Goal: Task Accomplishment & Management: Complete application form

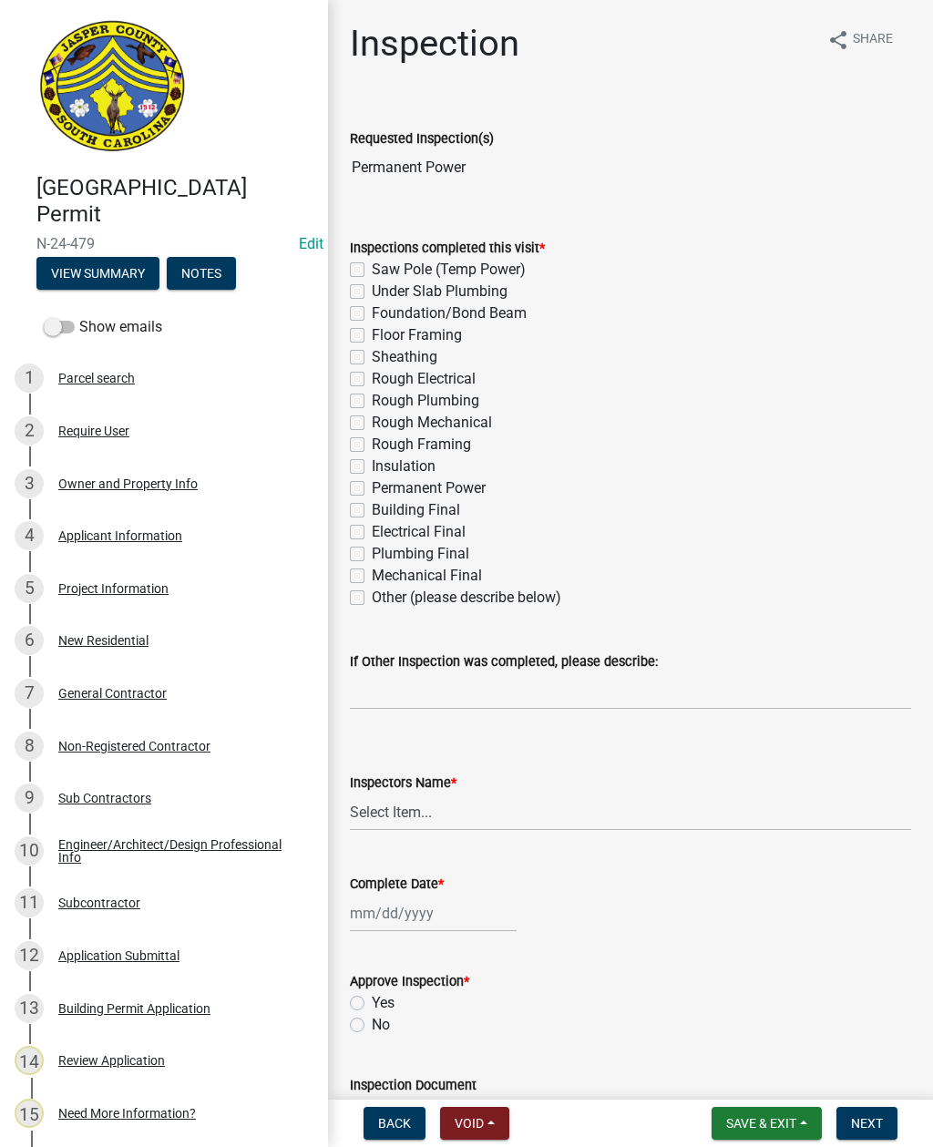
click at [372, 484] on label "Permanent Power" at bounding box center [429, 489] width 114 height 22
click at [372, 484] on input "Permanent Power" at bounding box center [378, 484] width 12 height 12
checkbox input "true"
checkbox input "false"
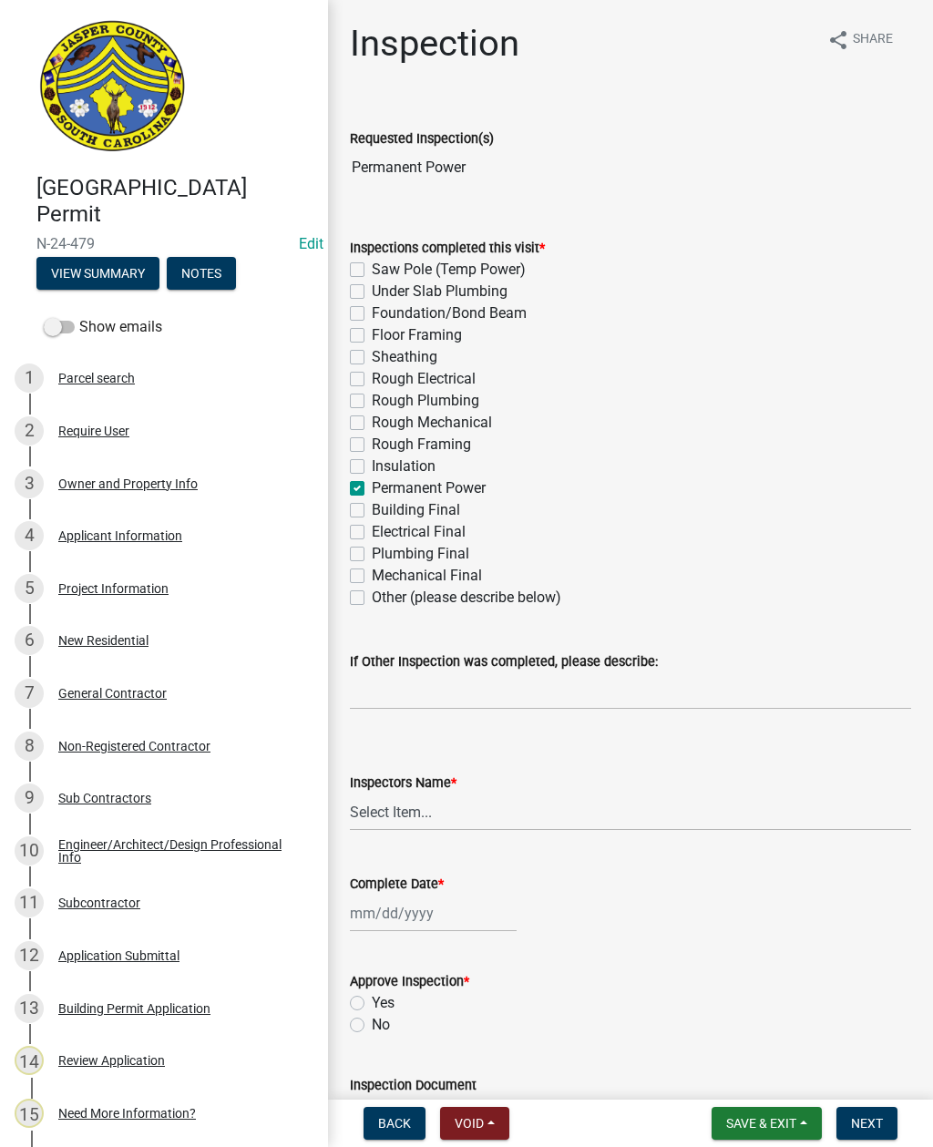
checkbox input "false"
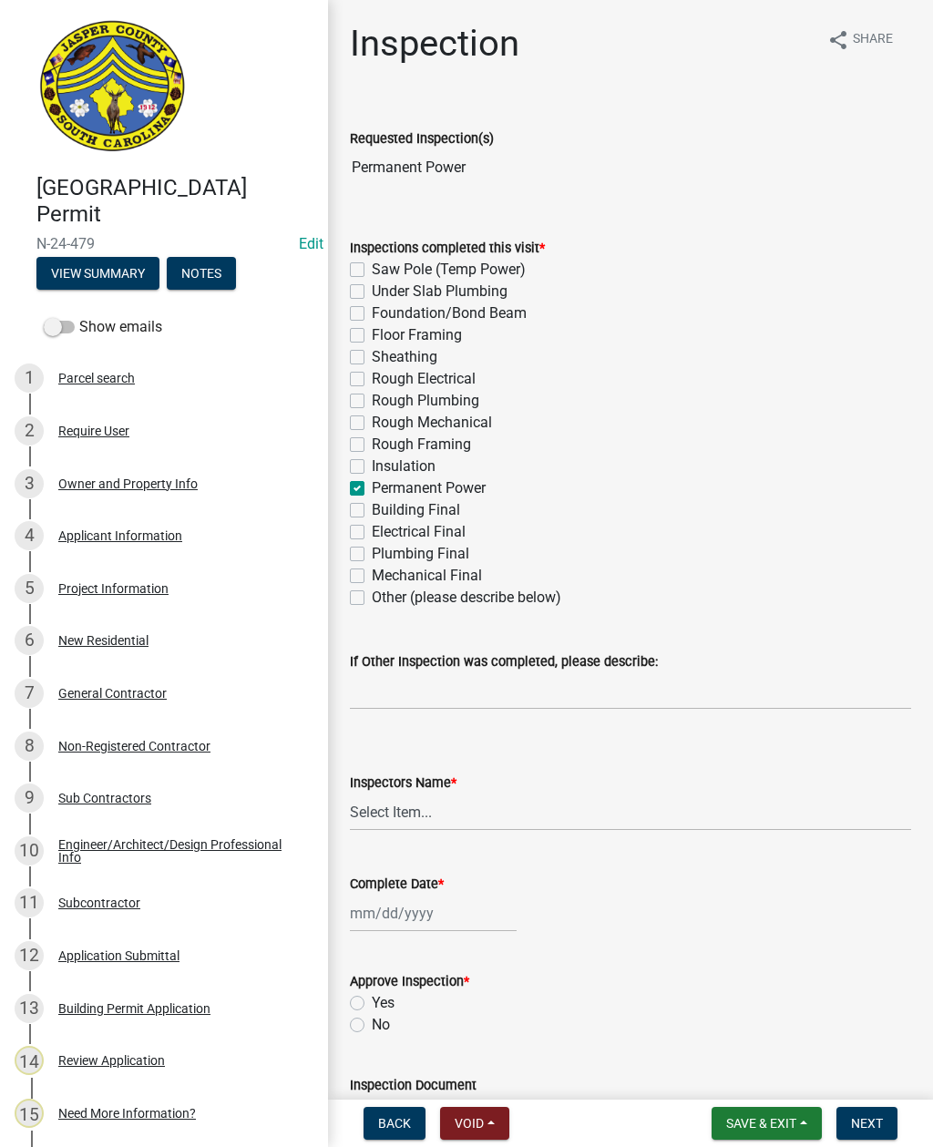
checkbox input "false"
checkbox input "true"
checkbox input "false"
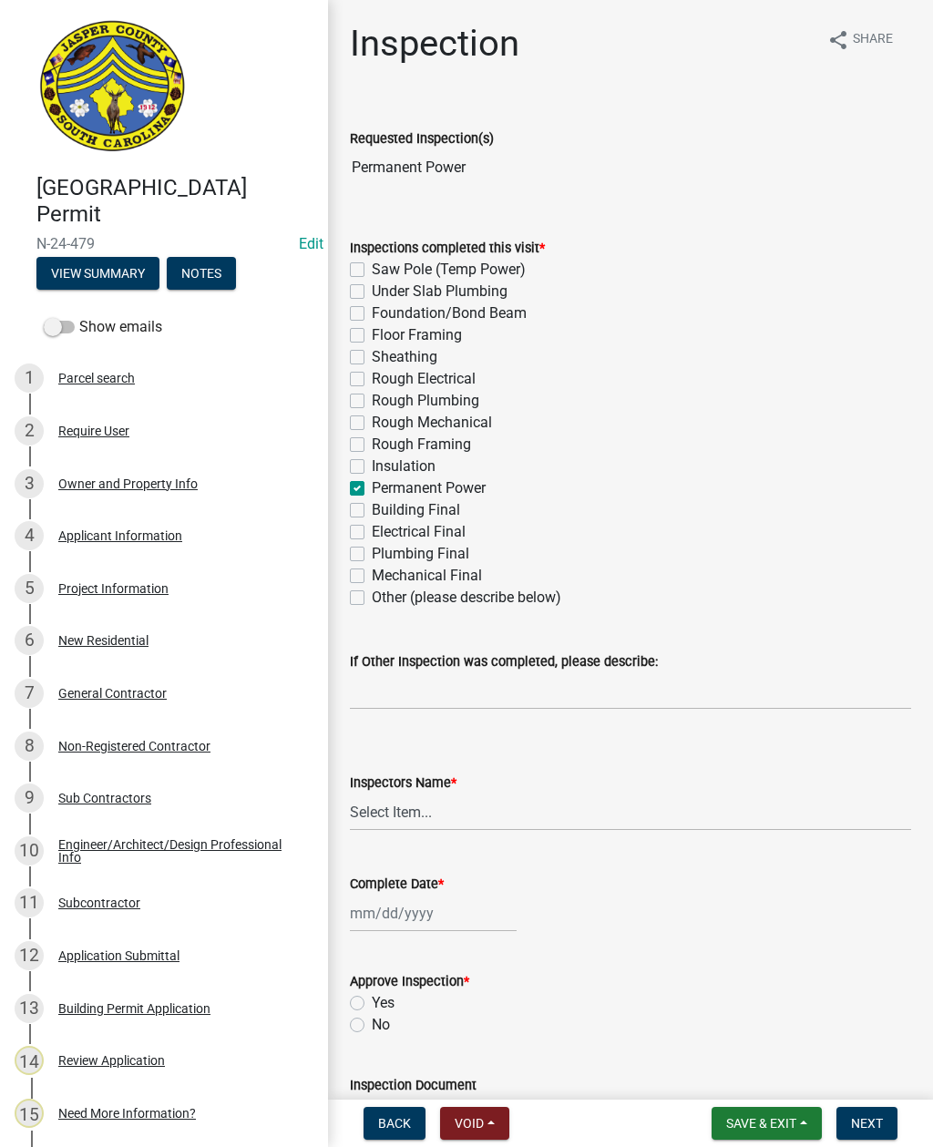
checkbox input "false"
click at [431, 809] on select "Select Item... [EMAIL_ADDRESS][DOMAIN_NAME] ([PERSON_NAME] ) rcampbell ([PERSON…" at bounding box center [630, 812] width 561 height 37
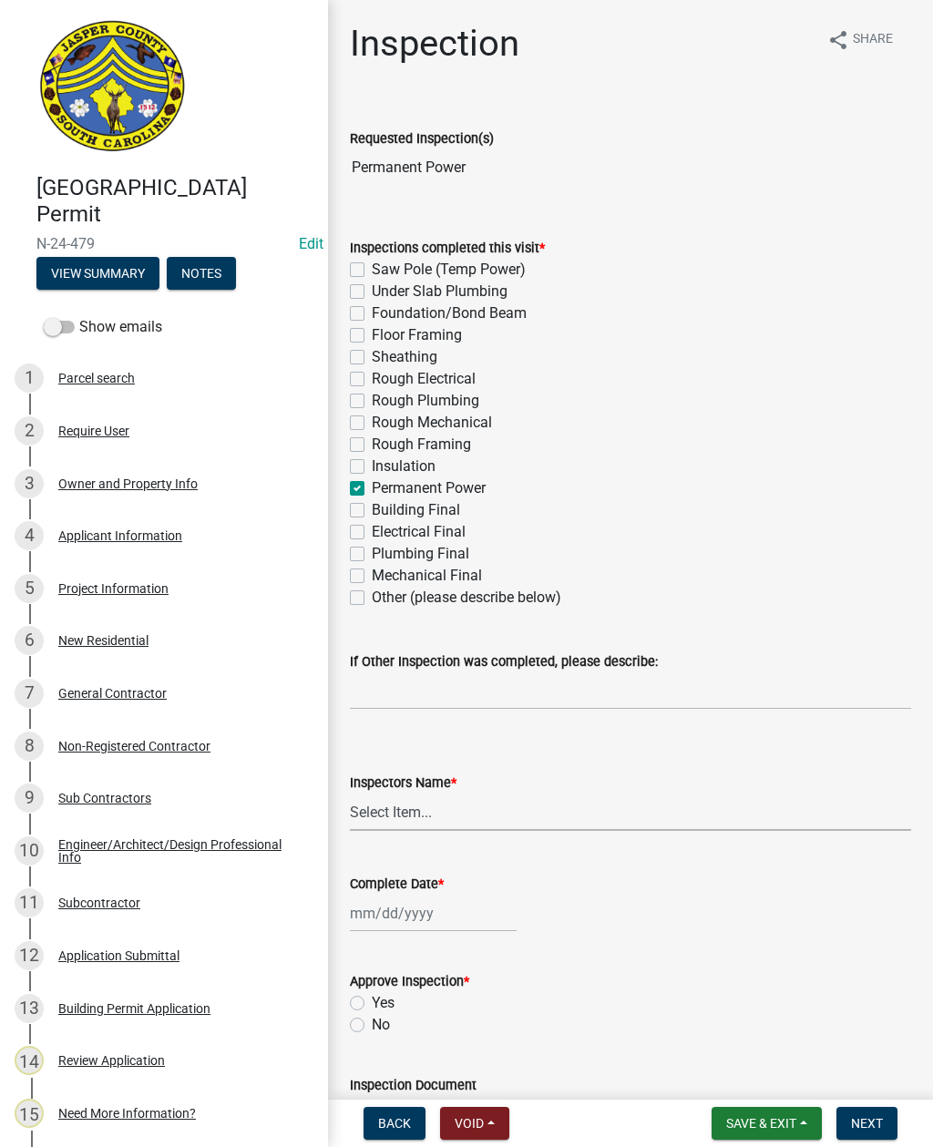
select select "2d9ba1e5-2fdd-4b15-98d0-073dcbeb5880"
click at [437, 918] on div at bounding box center [433, 913] width 167 height 37
select select "8"
select select "2025"
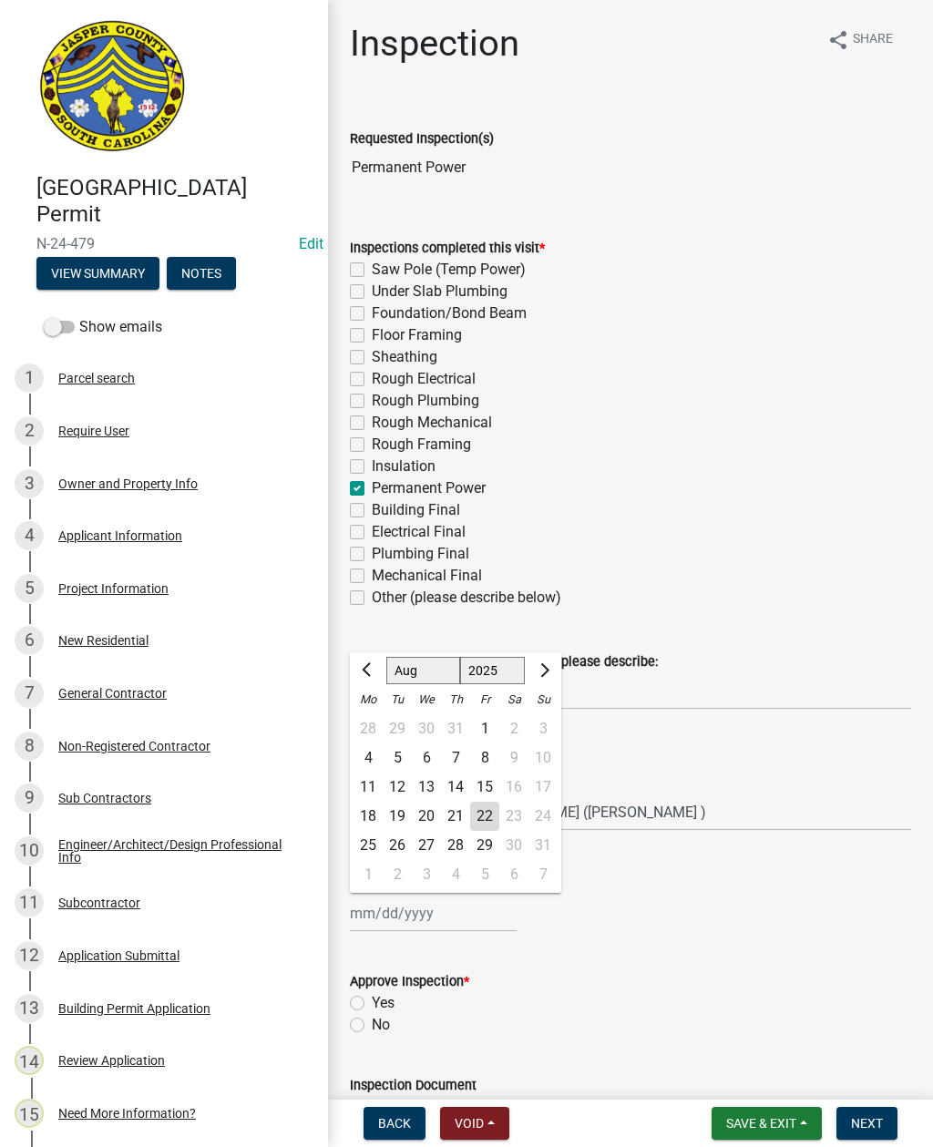
click at [487, 819] on div "22" at bounding box center [484, 816] width 29 height 29
type input "[DATE]"
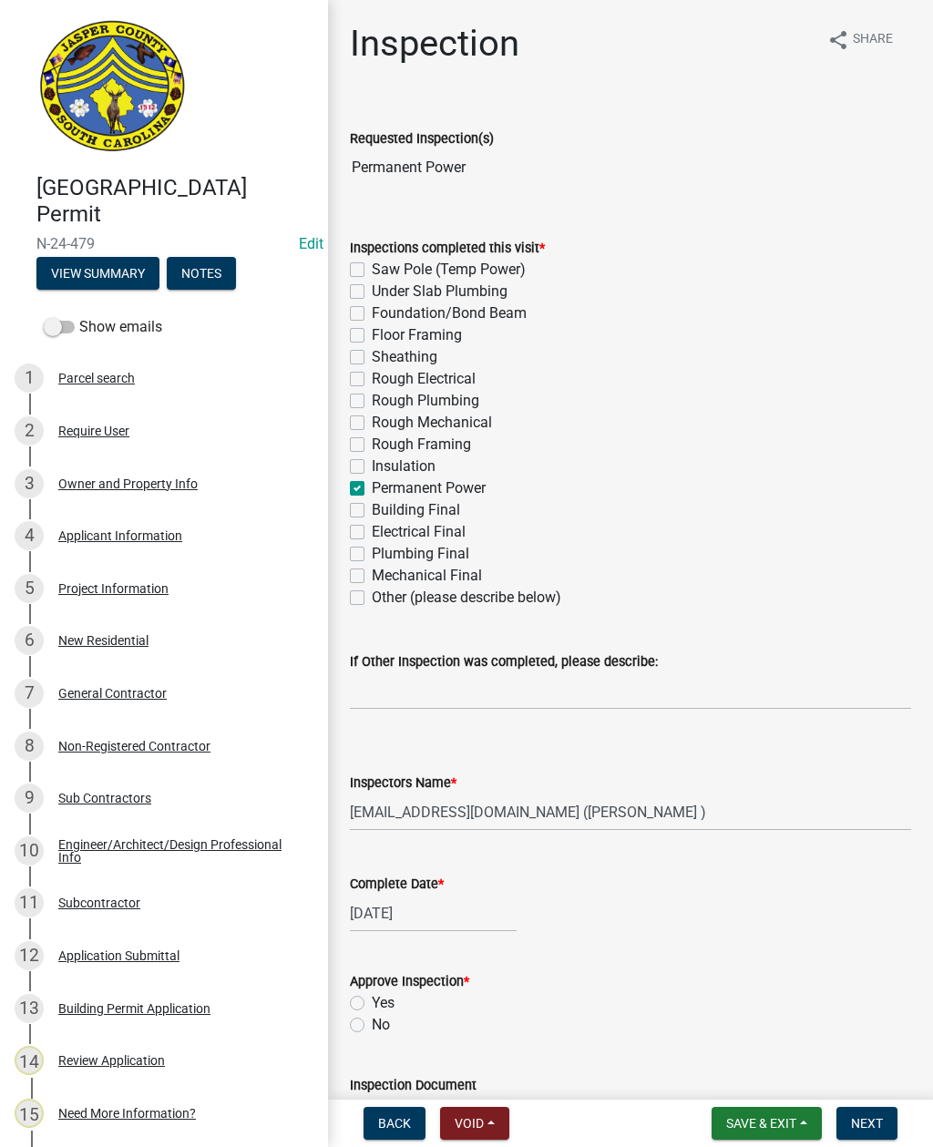
click at [372, 1021] on label "No" at bounding box center [381, 1025] width 18 height 22
click at [372, 1021] on input "No" at bounding box center [378, 1020] width 12 height 12
radio input "true"
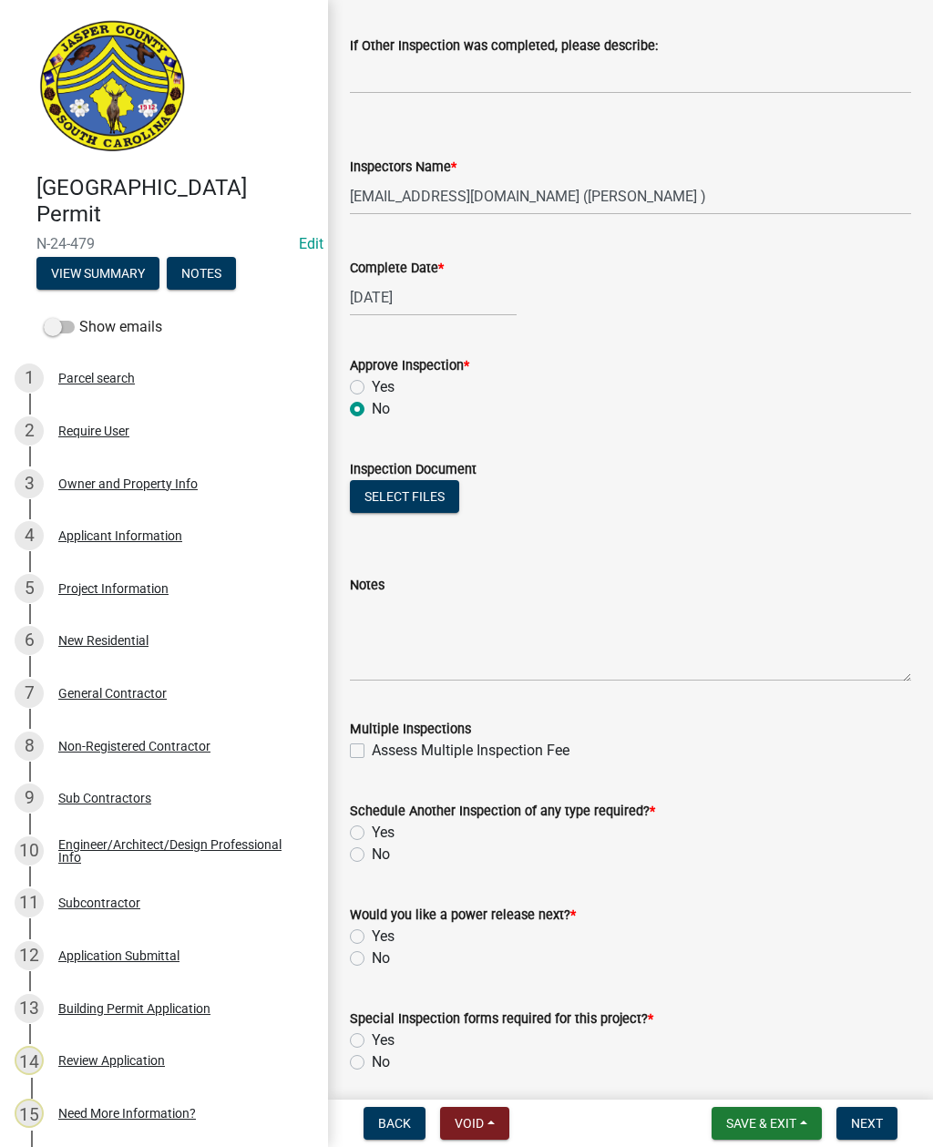
scroll to position [632, 0]
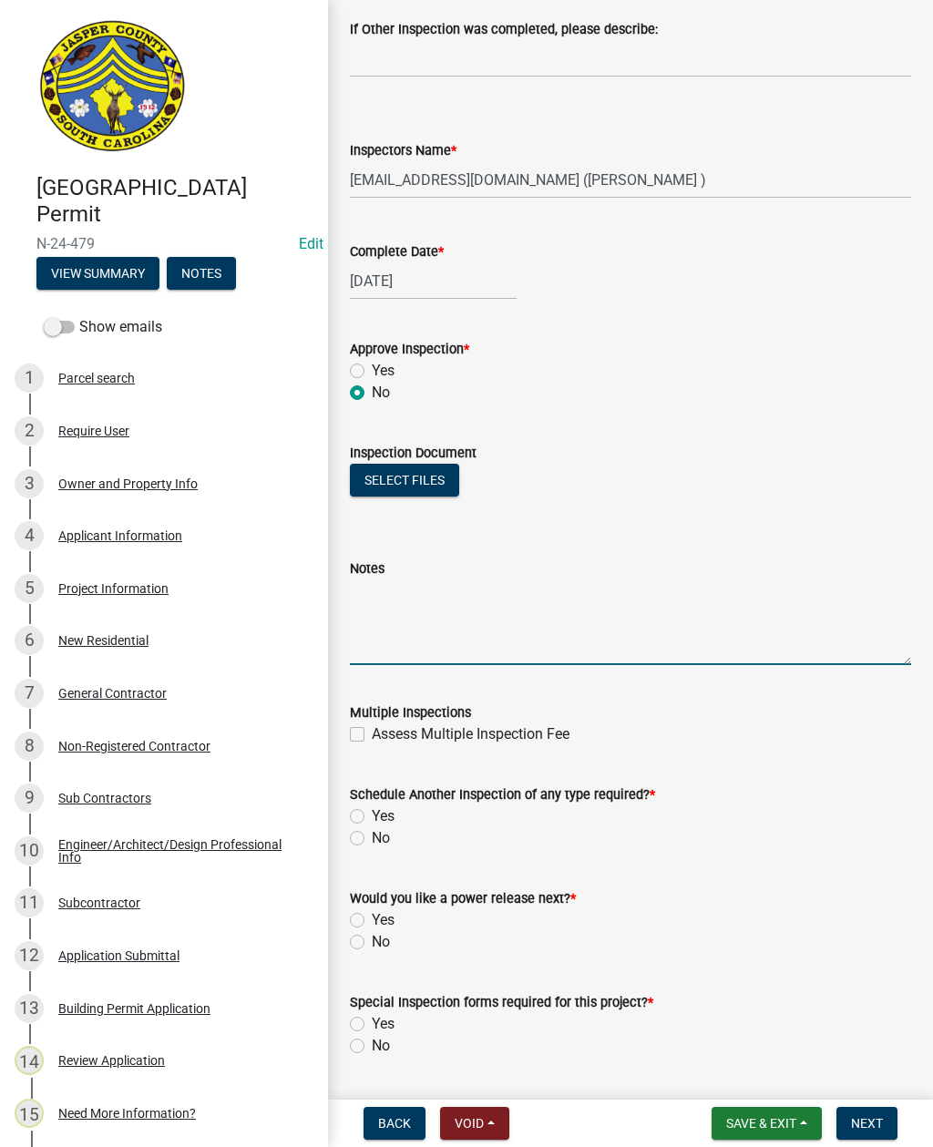
click at [468, 602] on textarea "Notes" at bounding box center [630, 623] width 561 height 86
click at [564, 590] on textarea "Several wires in garage area need to be taped" at bounding box center [630, 623] width 561 height 86
click at [694, 590] on textarea "Several wires in garage area need ends to be taped" at bounding box center [630, 623] width 561 height 86
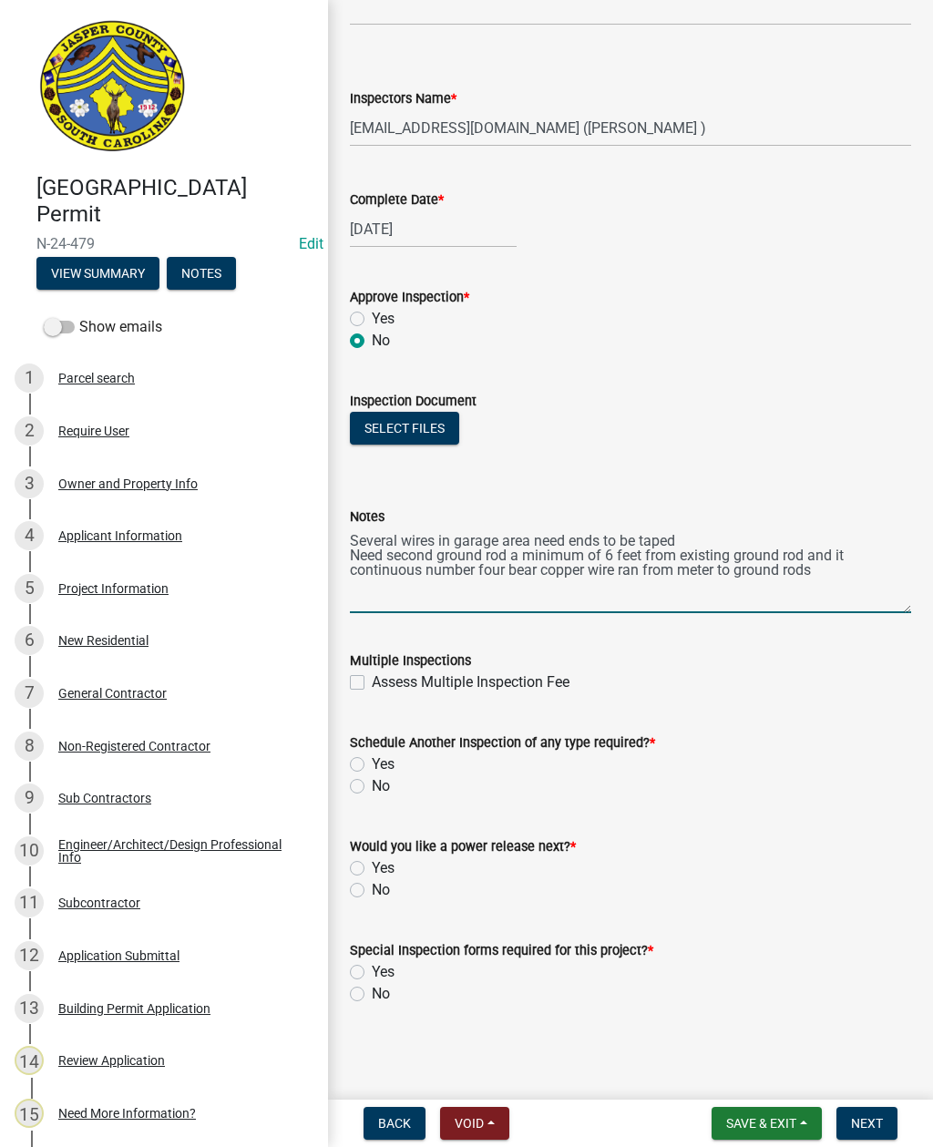
scroll to position [684, 0]
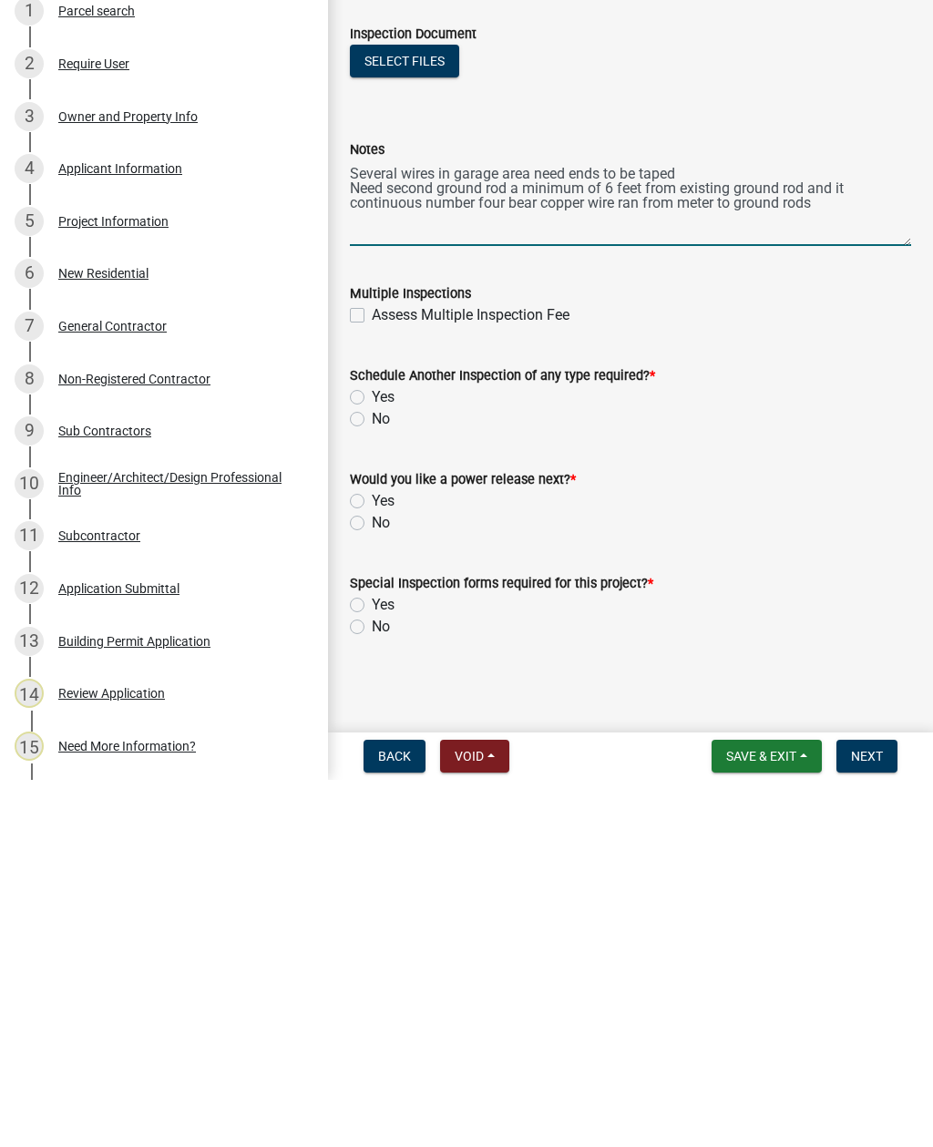
type textarea "Several wires in garage area need ends to be taped Need second ground rod a min…"
click at [372, 754] on label "Yes" at bounding box center [383, 765] width 23 height 22
click at [372, 754] on input "Yes" at bounding box center [378, 760] width 12 height 12
radio input "true"
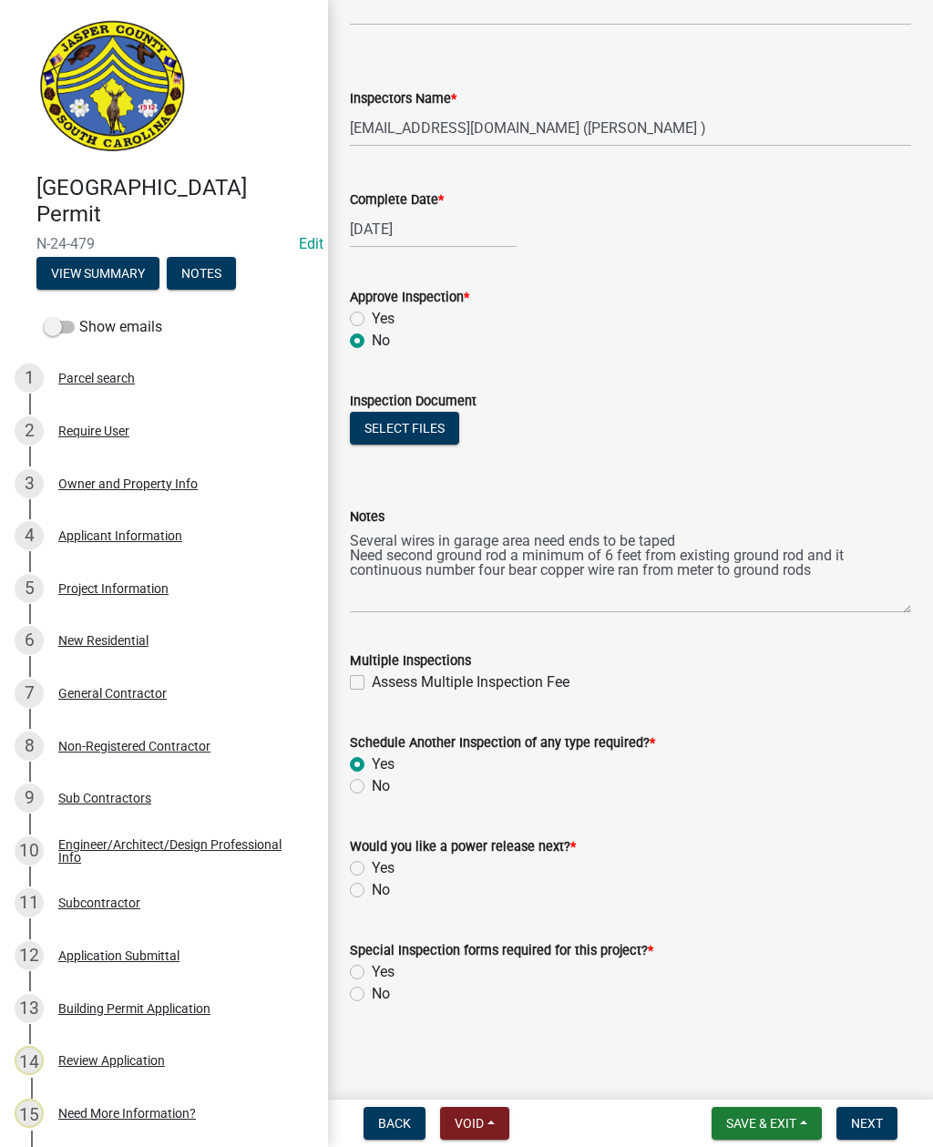
click at [372, 890] on label "No" at bounding box center [381, 890] width 18 height 22
click at [372, 890] on input "No" at bounding box center [378, 885] width 12 height 12
radio input "true"
click at [372, 990] on label "No" at bounding box center [381, 994] width 18 height 22
click at [372, 990] on input "No" at bounding box center [378, 989] width 12 height 12
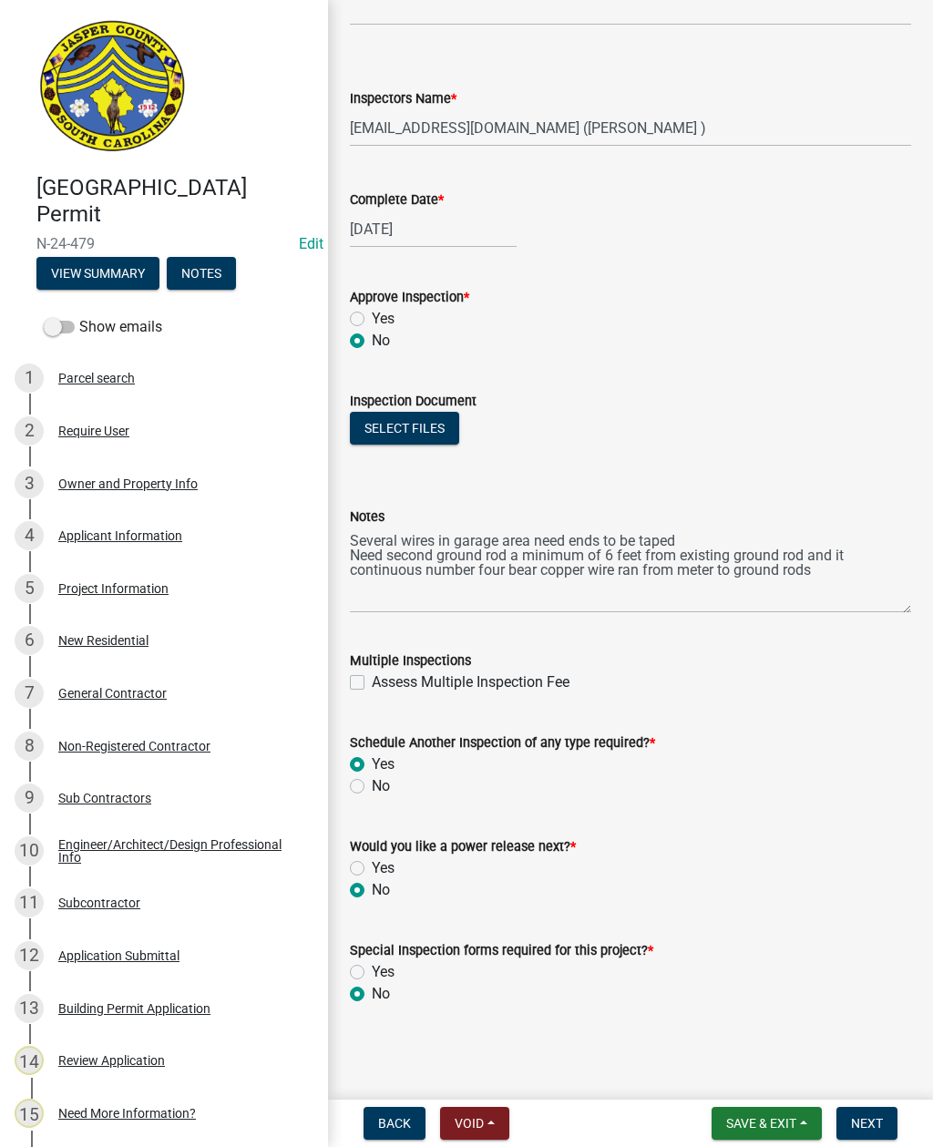
radio input "true"
click at [856, 1117] on span "Next" at bounding box center [867, 1123] width 32 height 15
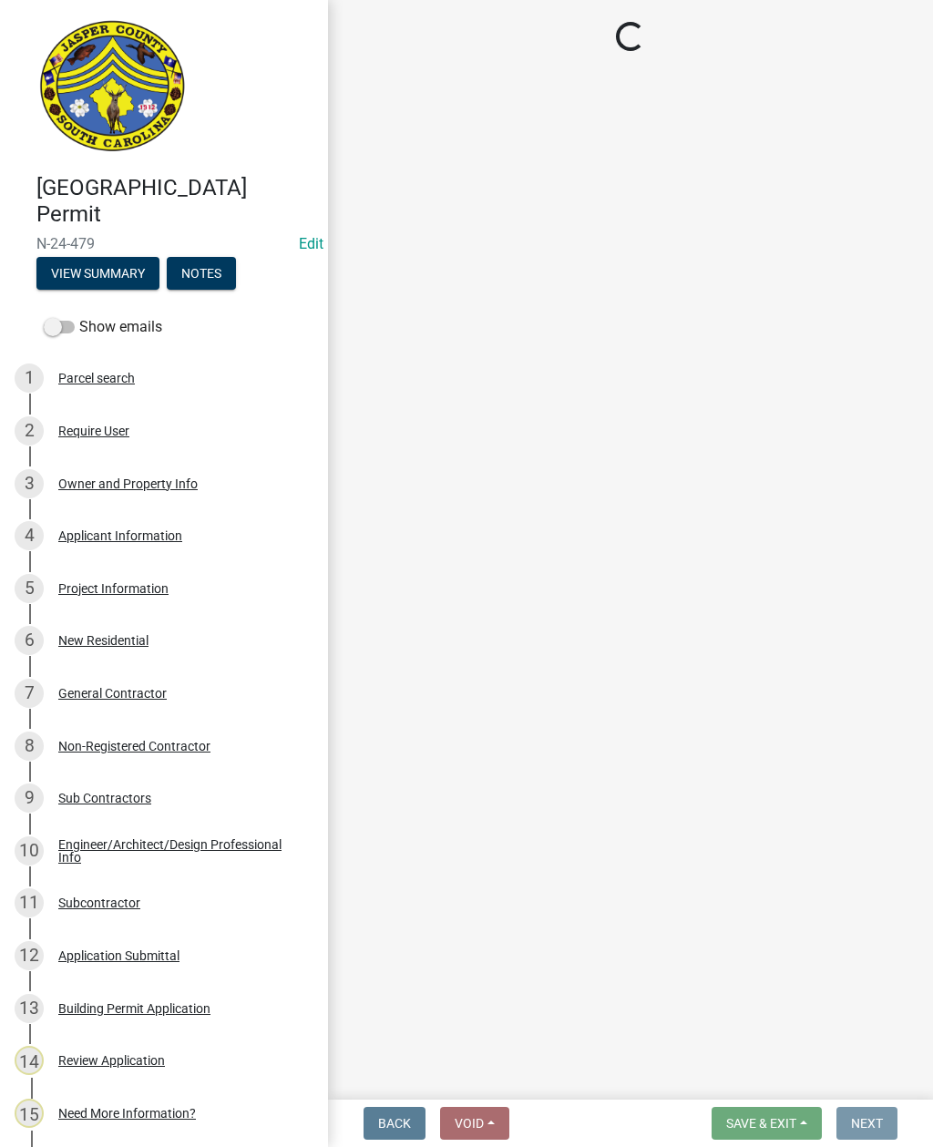
scroll to position [0, 0]
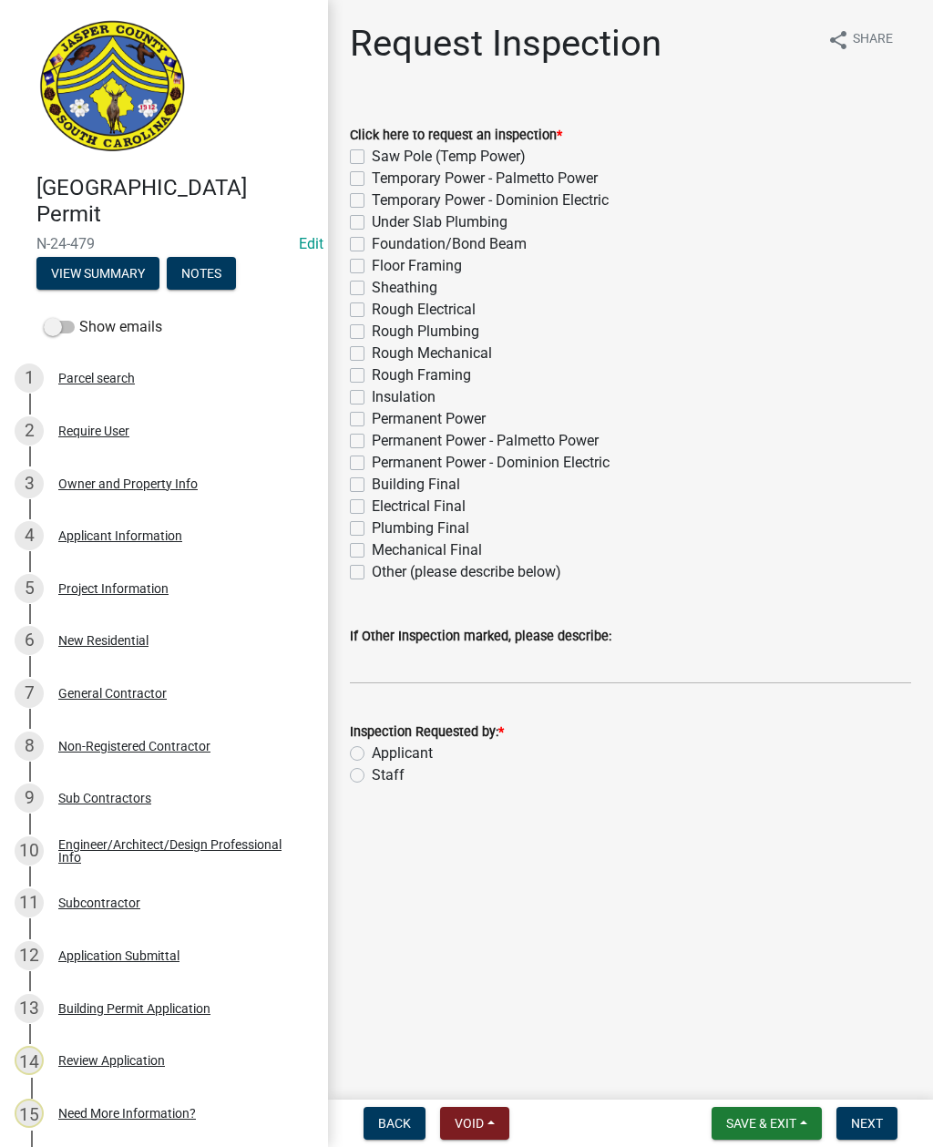
click at [776, 1109] on button "Save & Exit" at bounding box center [767, 1123] width 110 height 33
click at [736, 1074] on button "Save & Exit" at bounding box center [749, 1076] width 146 height 44
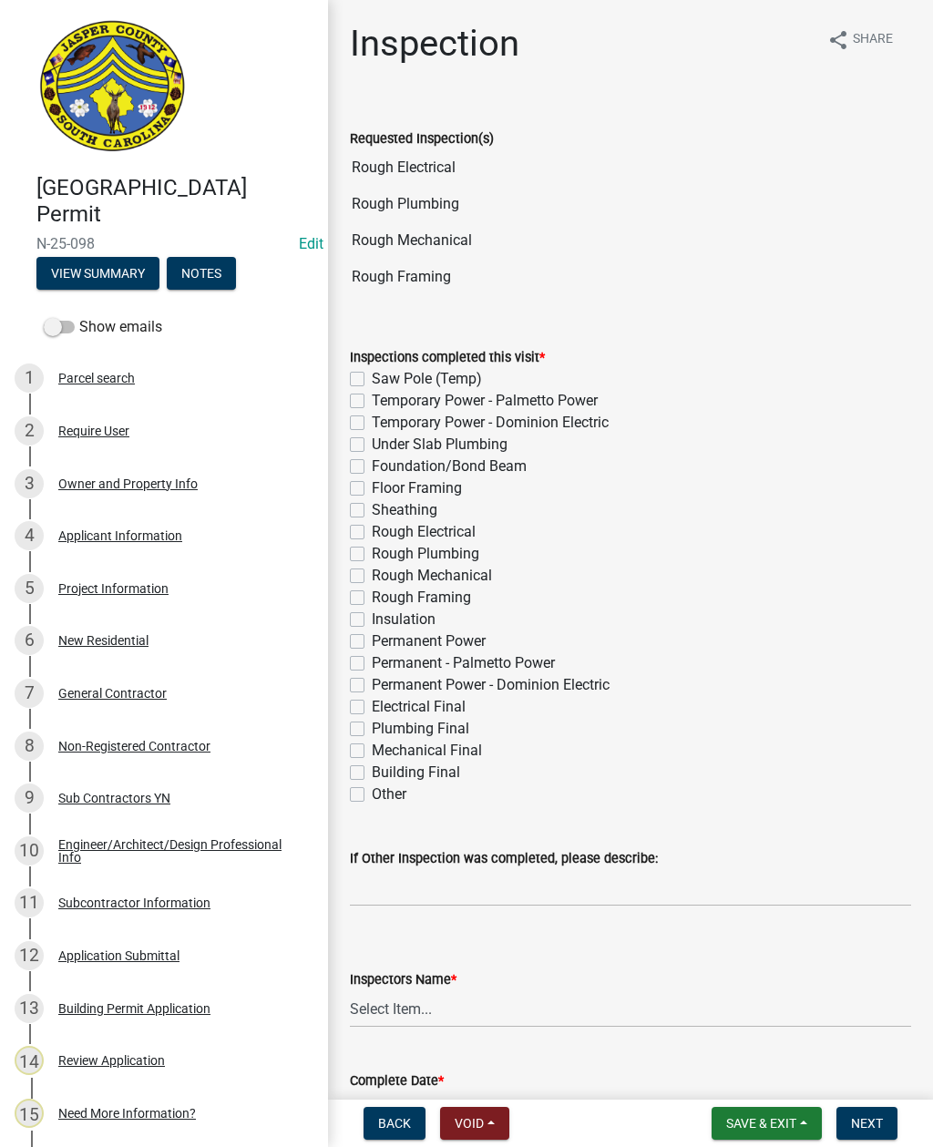
click at [372, 528] on label "Rough Electrical" at bounding box center [424, 532] width 104 height 22
click at [372, 528] on input "Rough Electrical" at bounding box center [378, 527] width 12 height 12
checkbox input "true"
checkbox input "false"
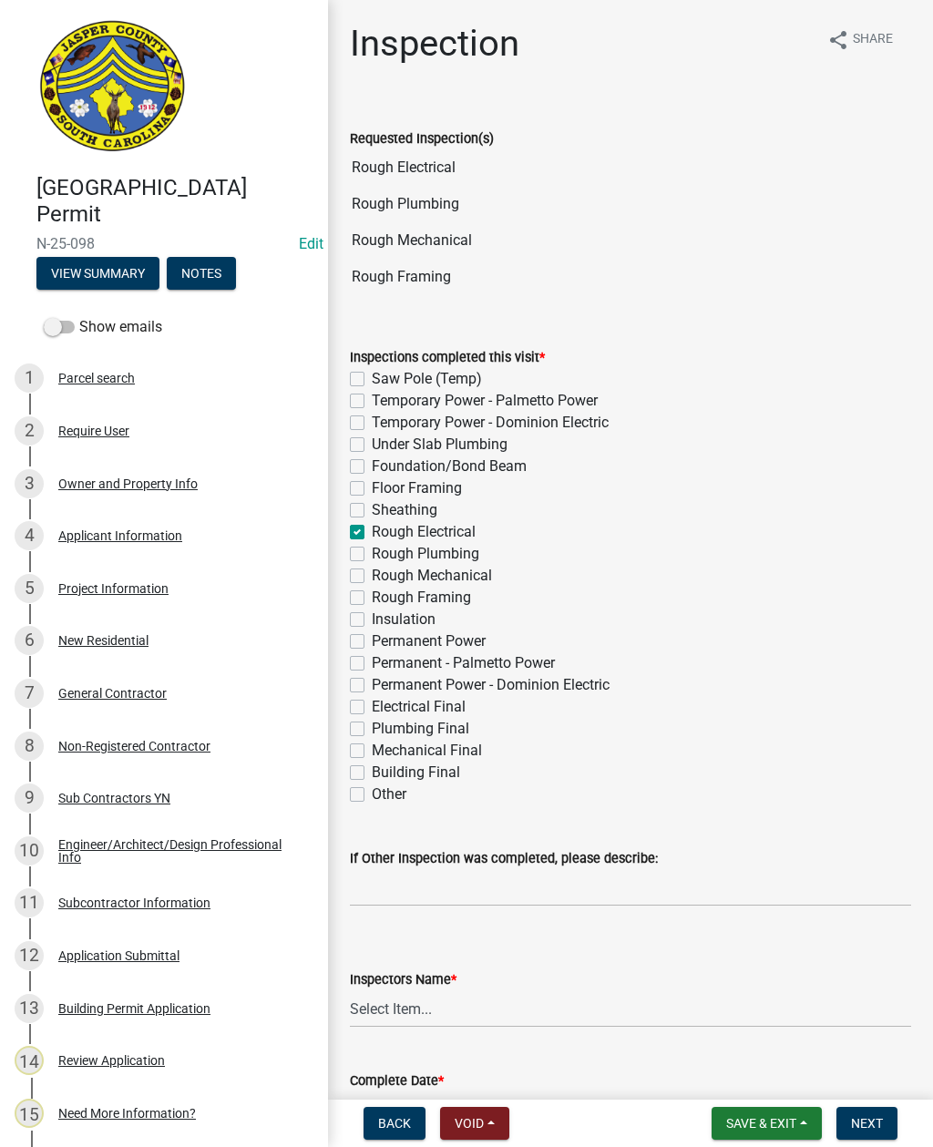
checkbox input "false"
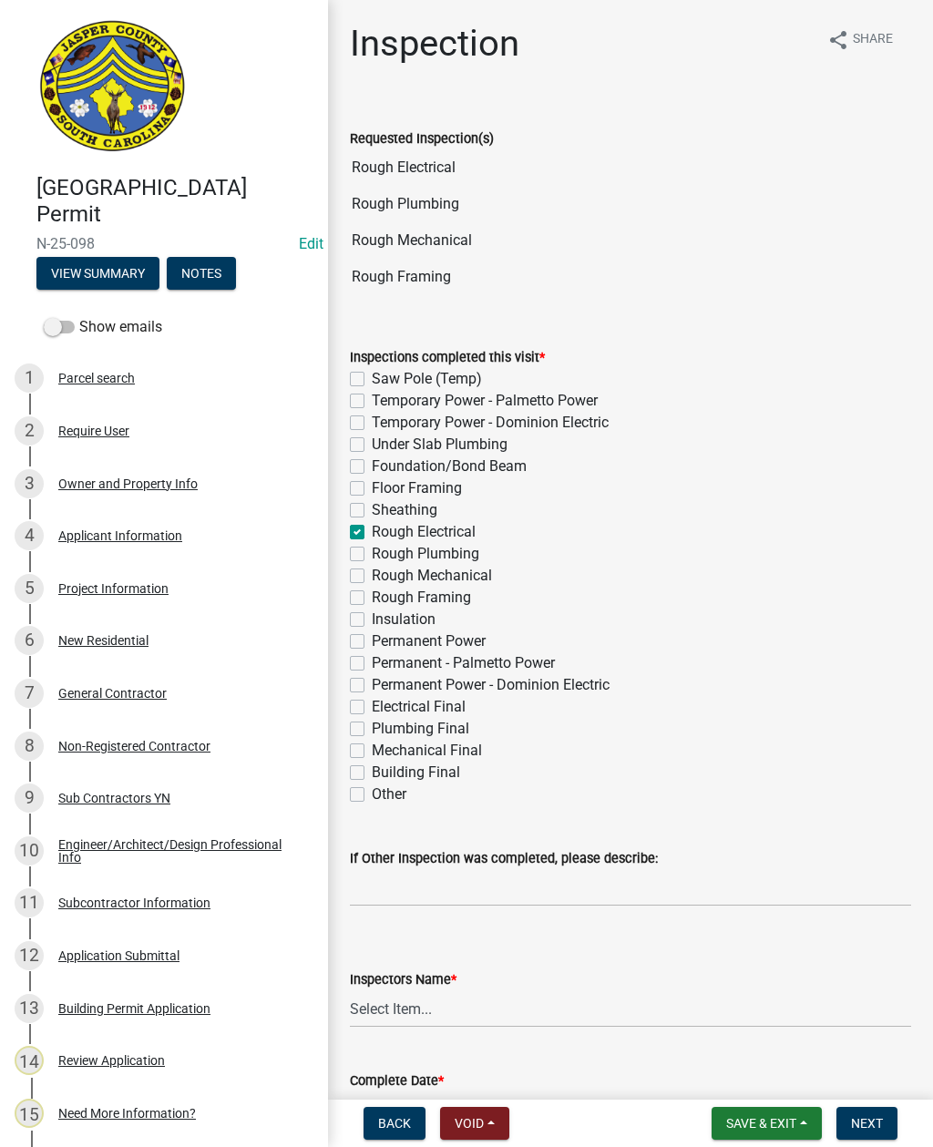
checkbox input "true"
checkbox input "false"
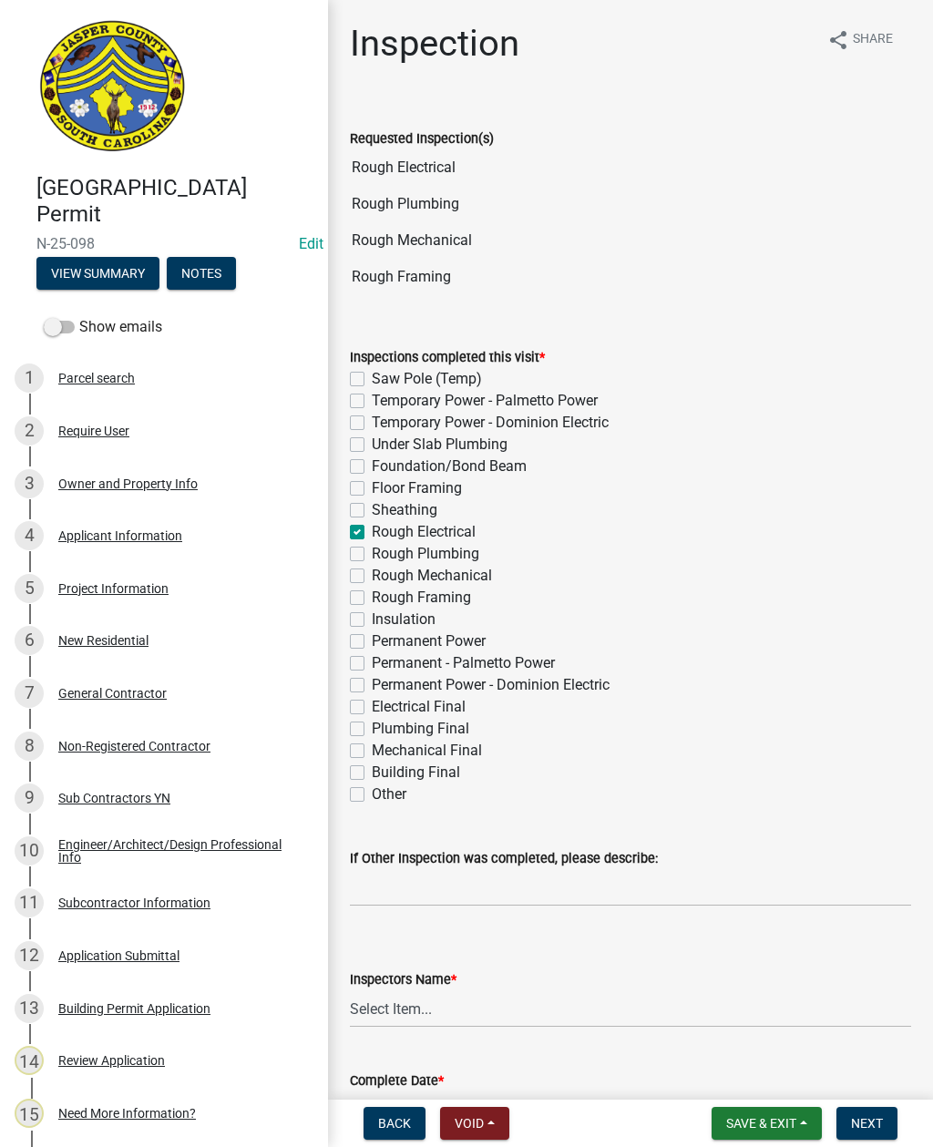
checkbox input "false"
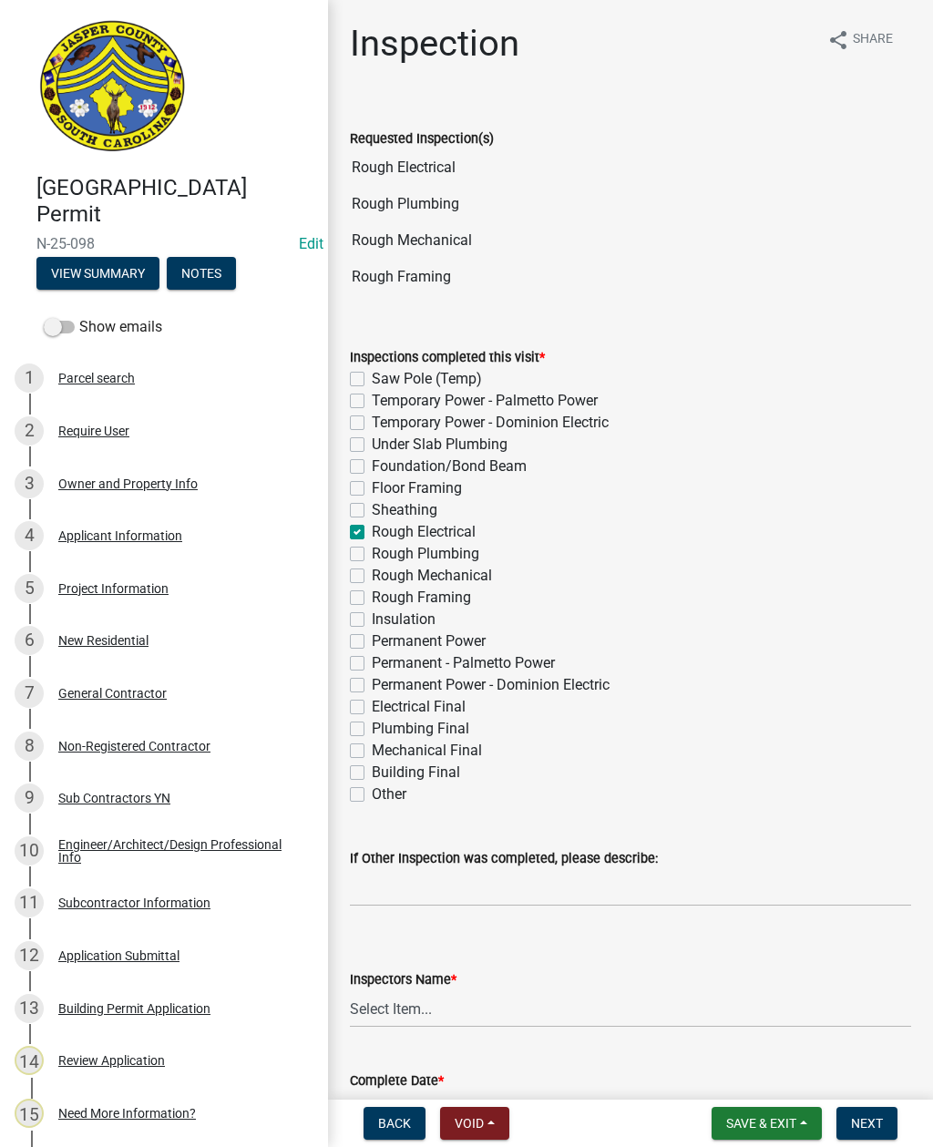
checkbox input "false"
click at [372, 550] on label "Rough Plumbing" at bounding box center [426, 554] width 108 height 22
click at [372, 550] on input "Rough Plumbing" at bounding box center [378, 549] width 12 height 12
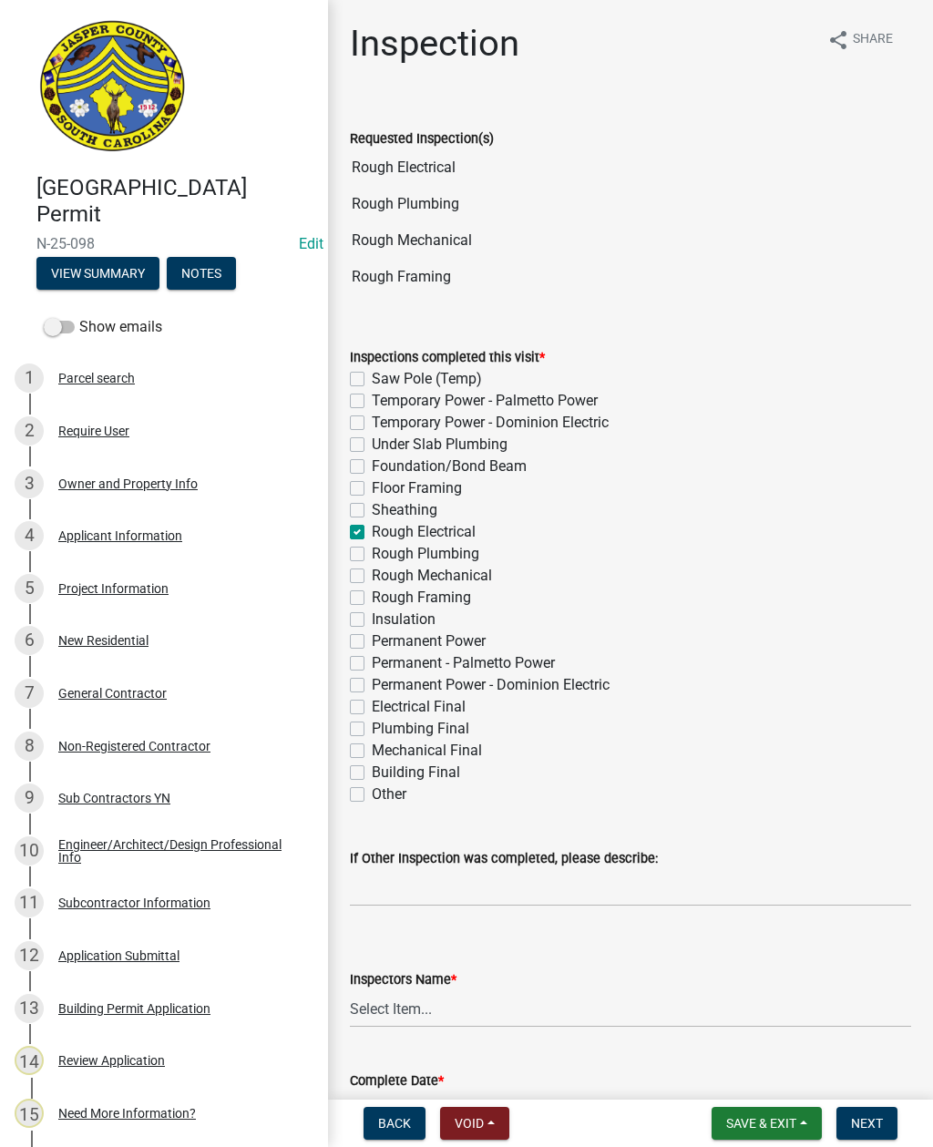
checkbox input "true"
checkbox input "false"
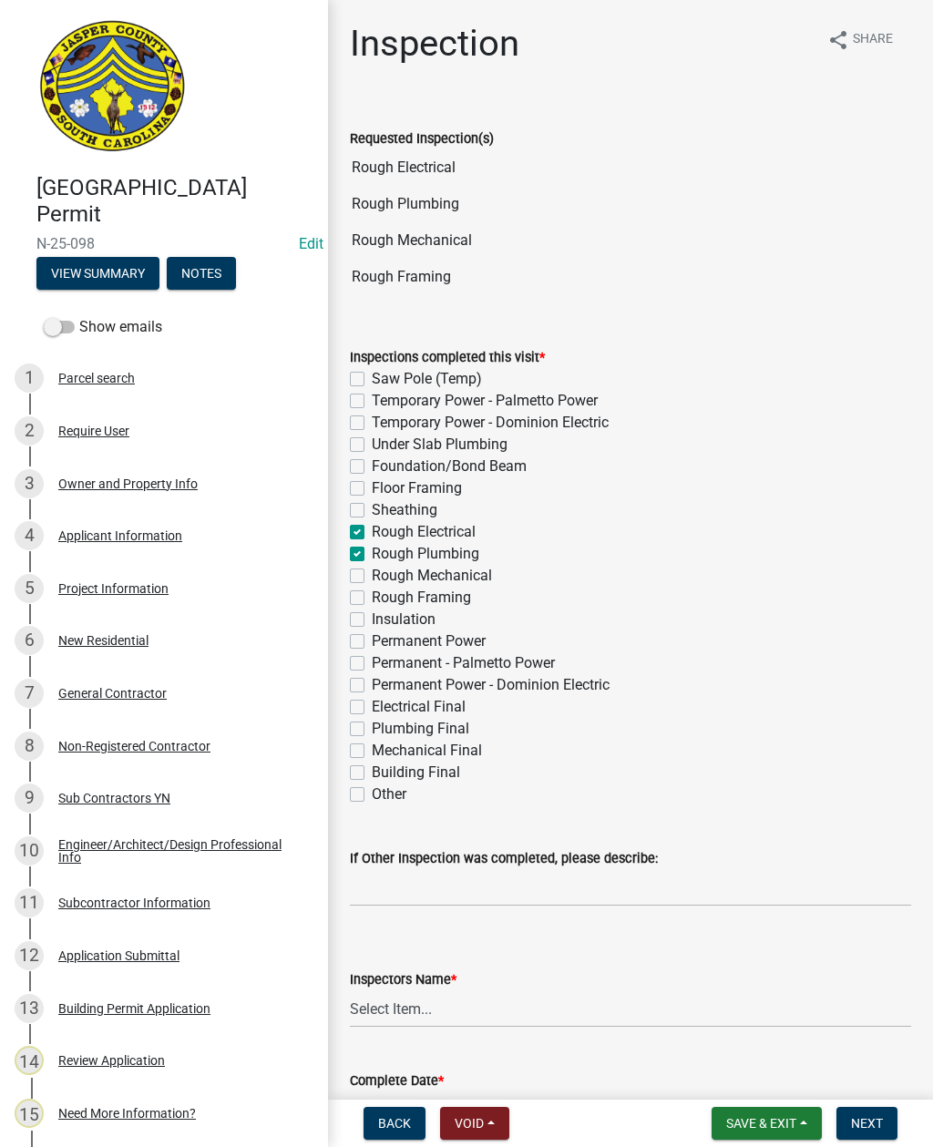
checkbox input "false"
checkbox input "true"
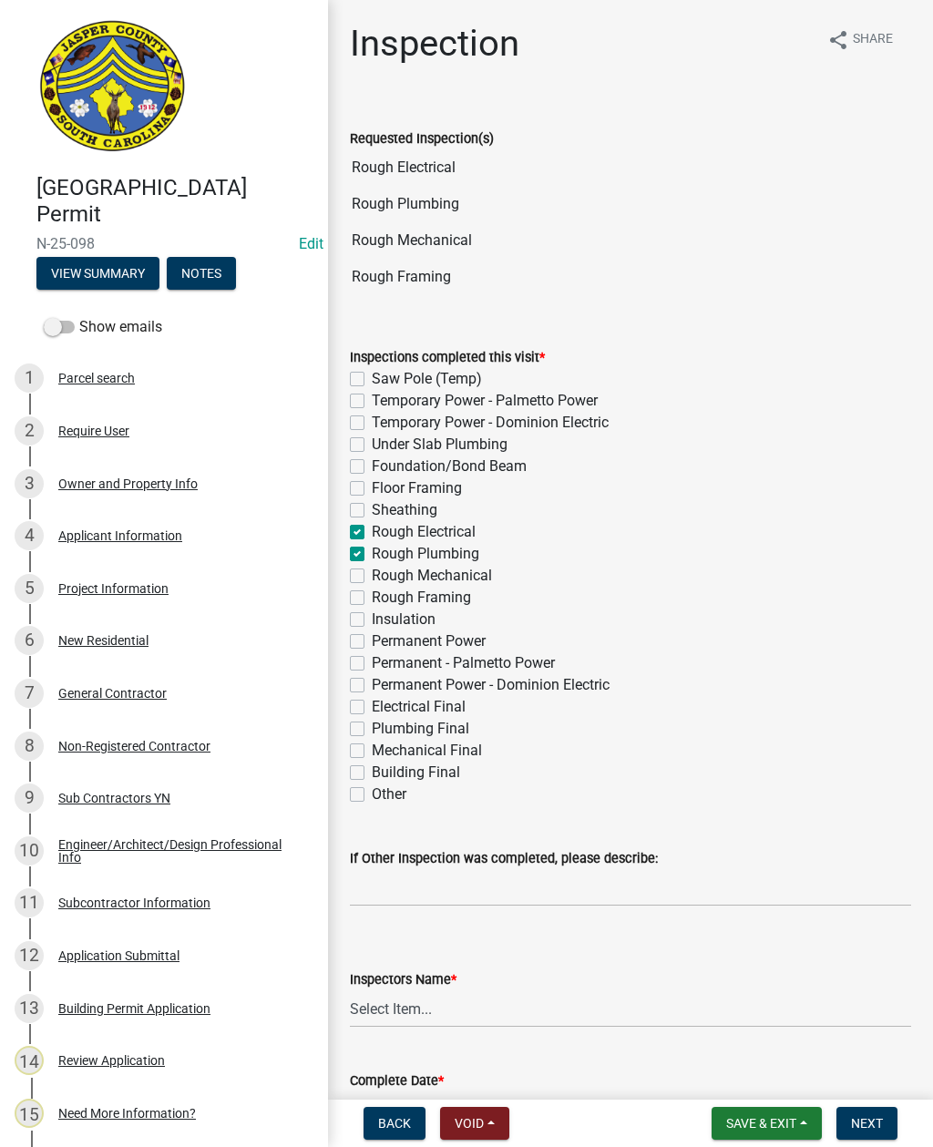
checkbox input "false"
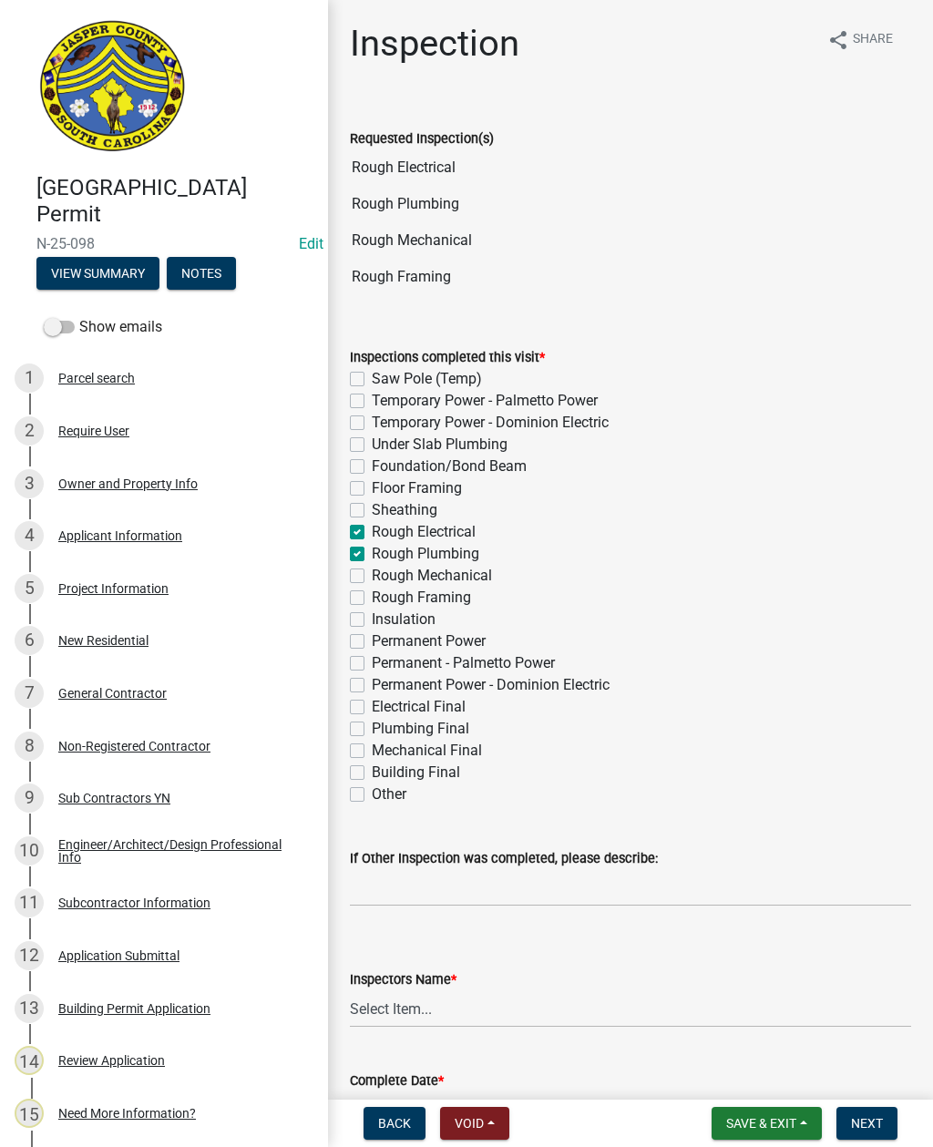
checkbox input "false"
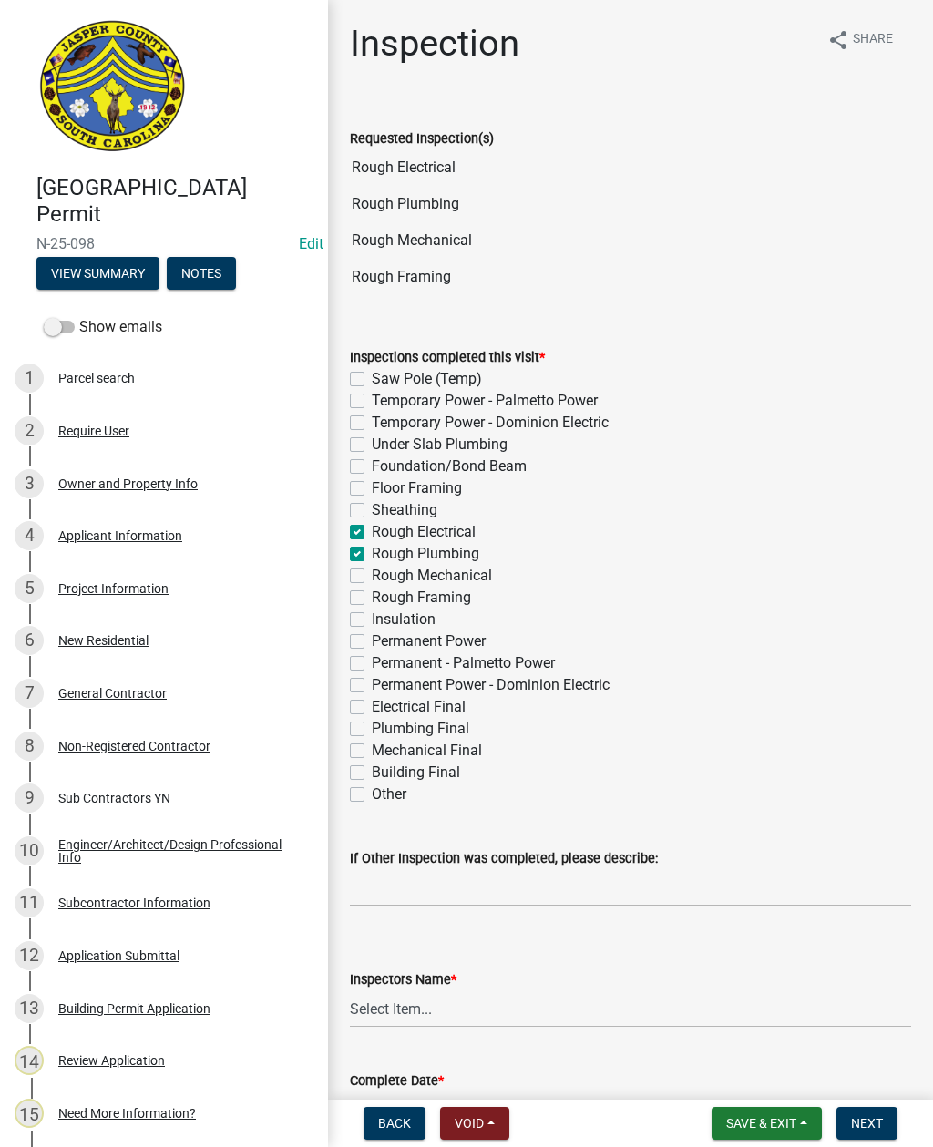
checkbox input "false"
click at [372, 578] on label "Rough Mechanical" at bounding box center [432, 576] width 120 height 22
click at [372, 577] on input "Rough Mechanical" at bounding box center [378, 571] width 12 height 12
checkbox input "true"
checkbox input "false"
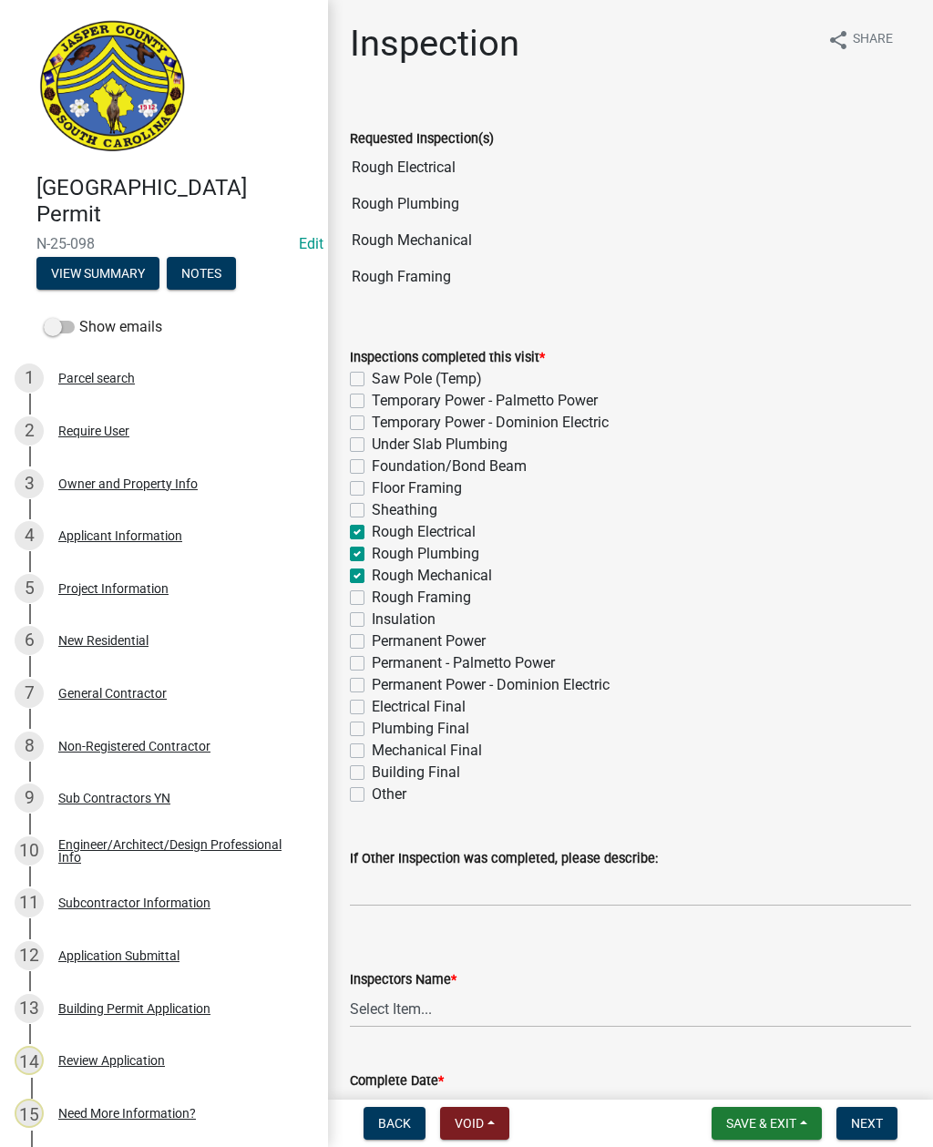
checkbox input "false"
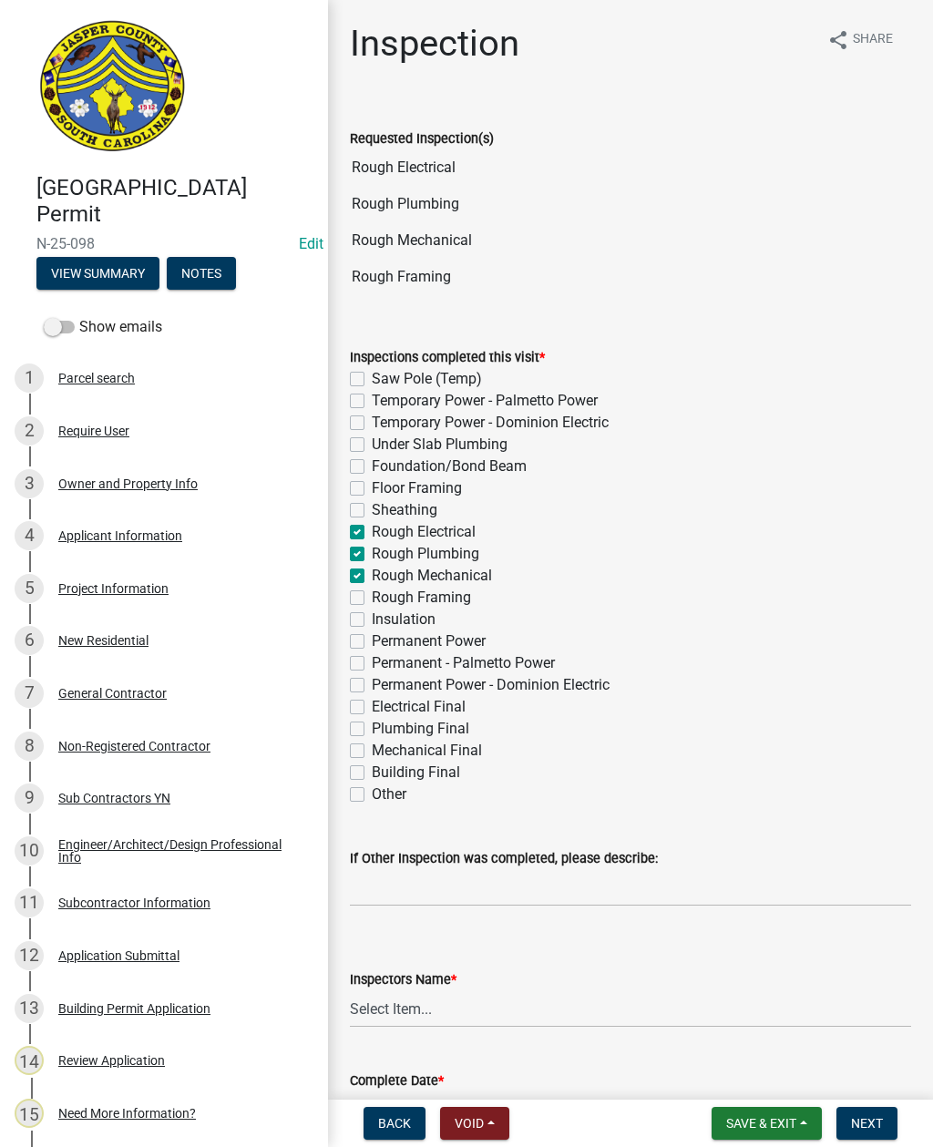
checkbox input "false"
checkbox input "true"
checkbox input "false"
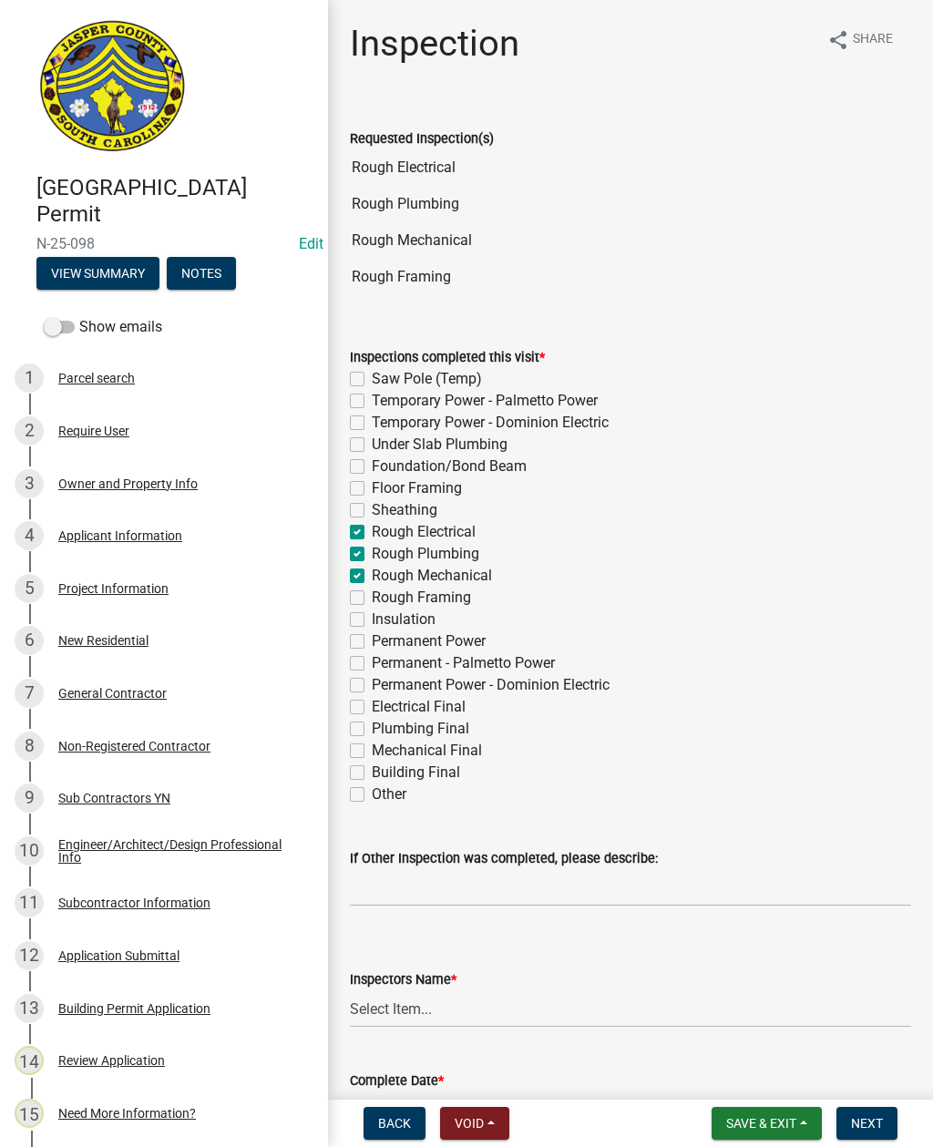
checkbox input "false"
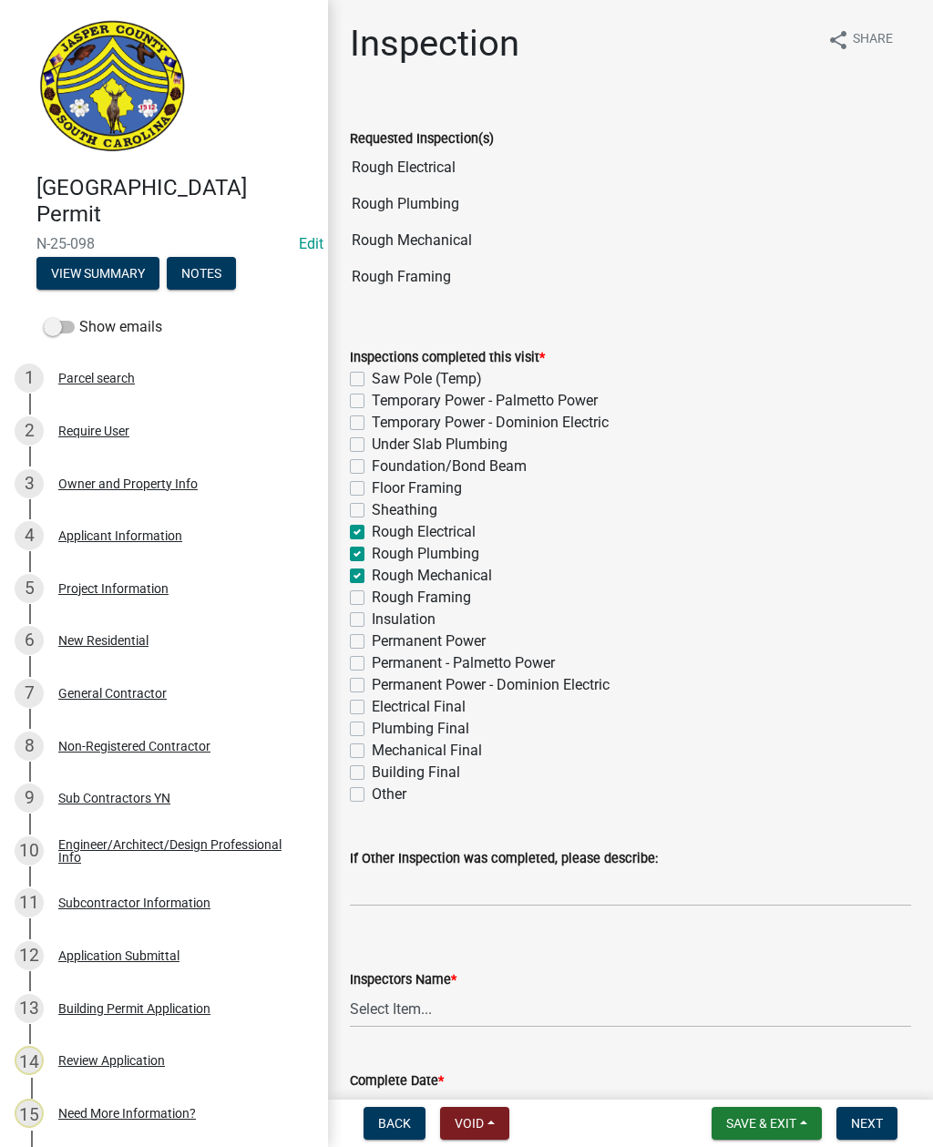
checkbox input "false"
click at [372, 594] on label "Rough Framing" at bounding box center [421, 598] width 99 height 22
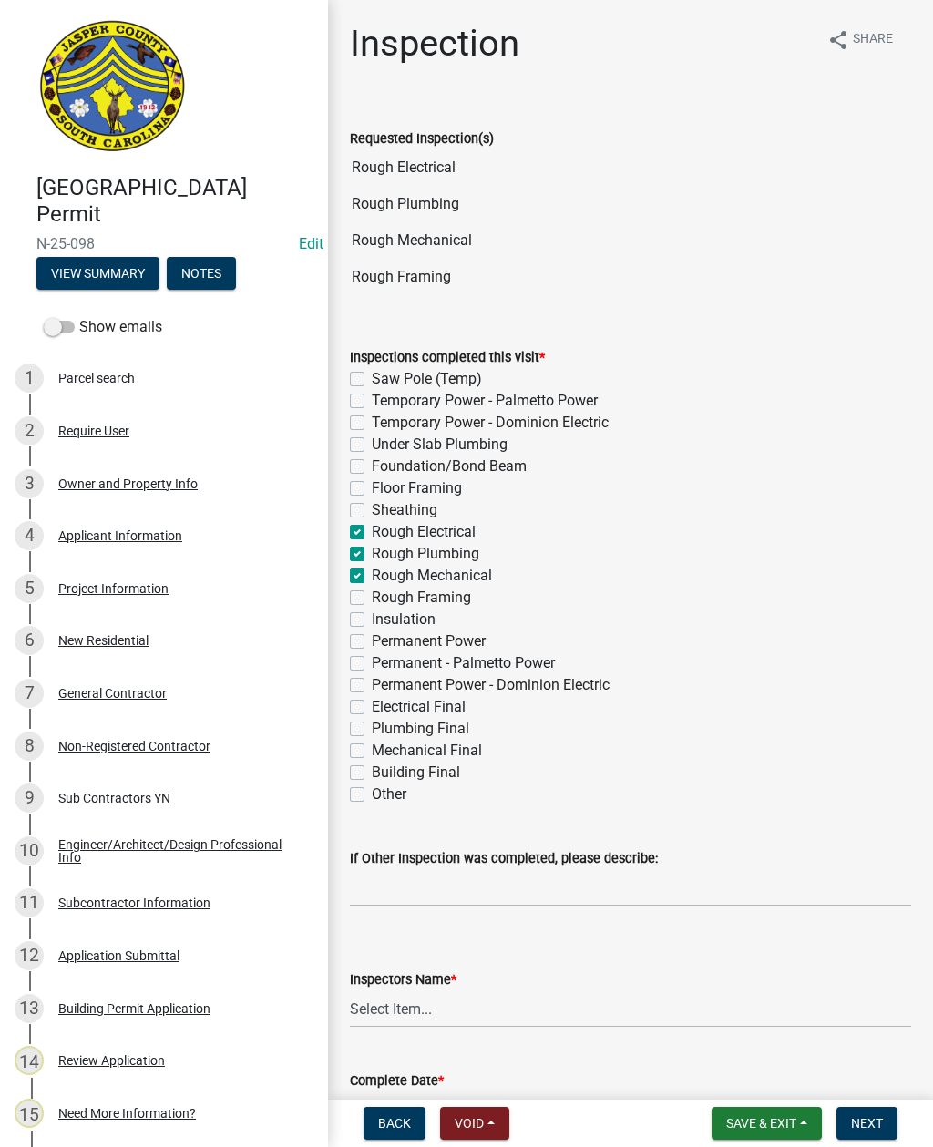
click at [372, 594] on input "Rough Framing" at bounding box center [378, 593] width 12 height 12
checkbox input "true"
checkbox input "false"
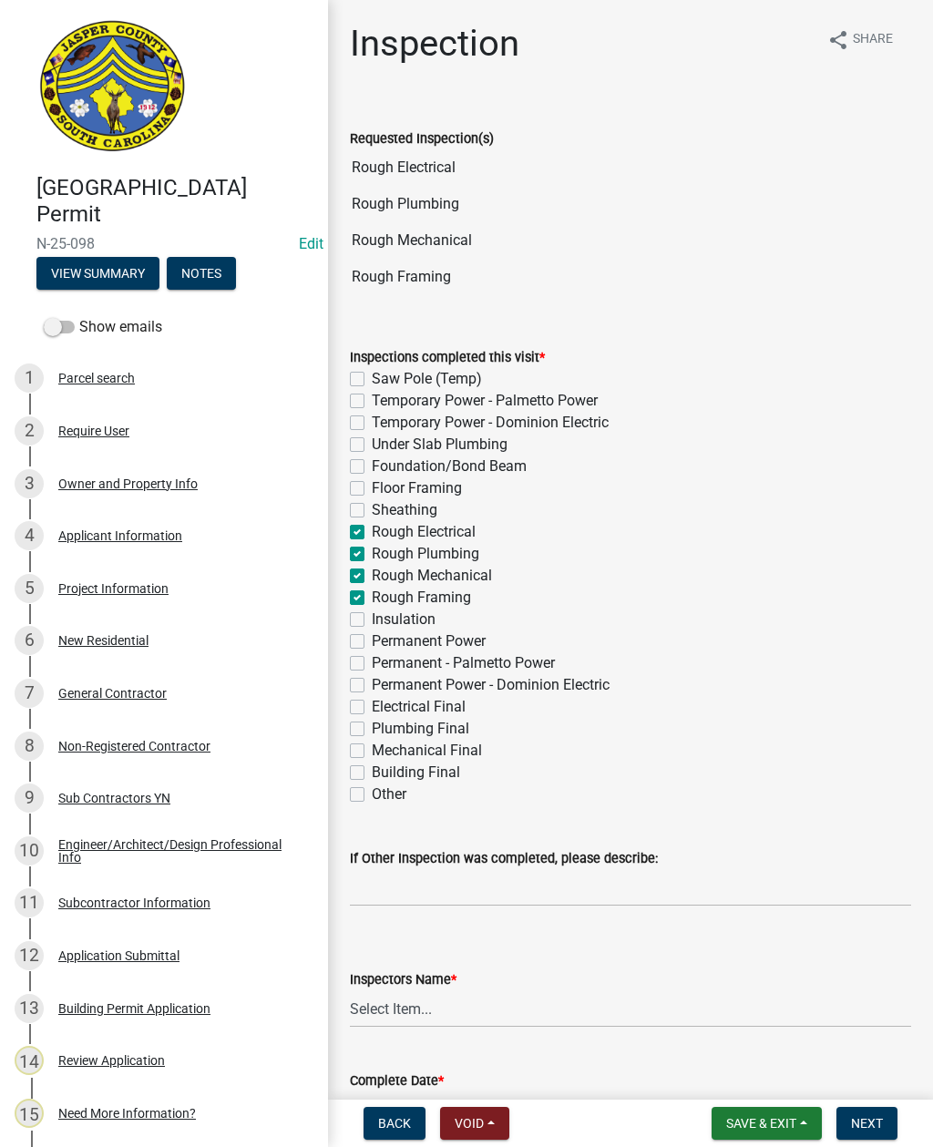
checkbox input "false"
checkbox input "true"
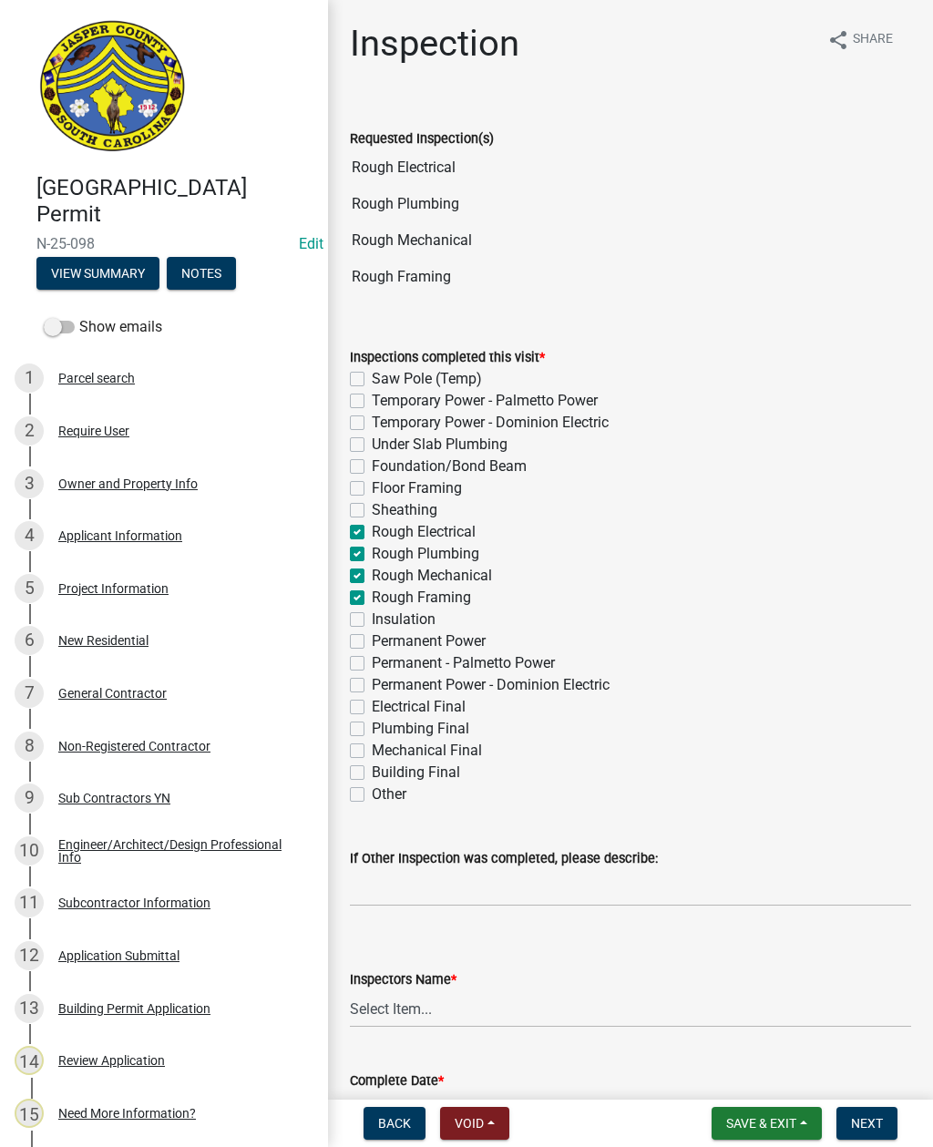
checkbox input "true"
checkbox input "false"
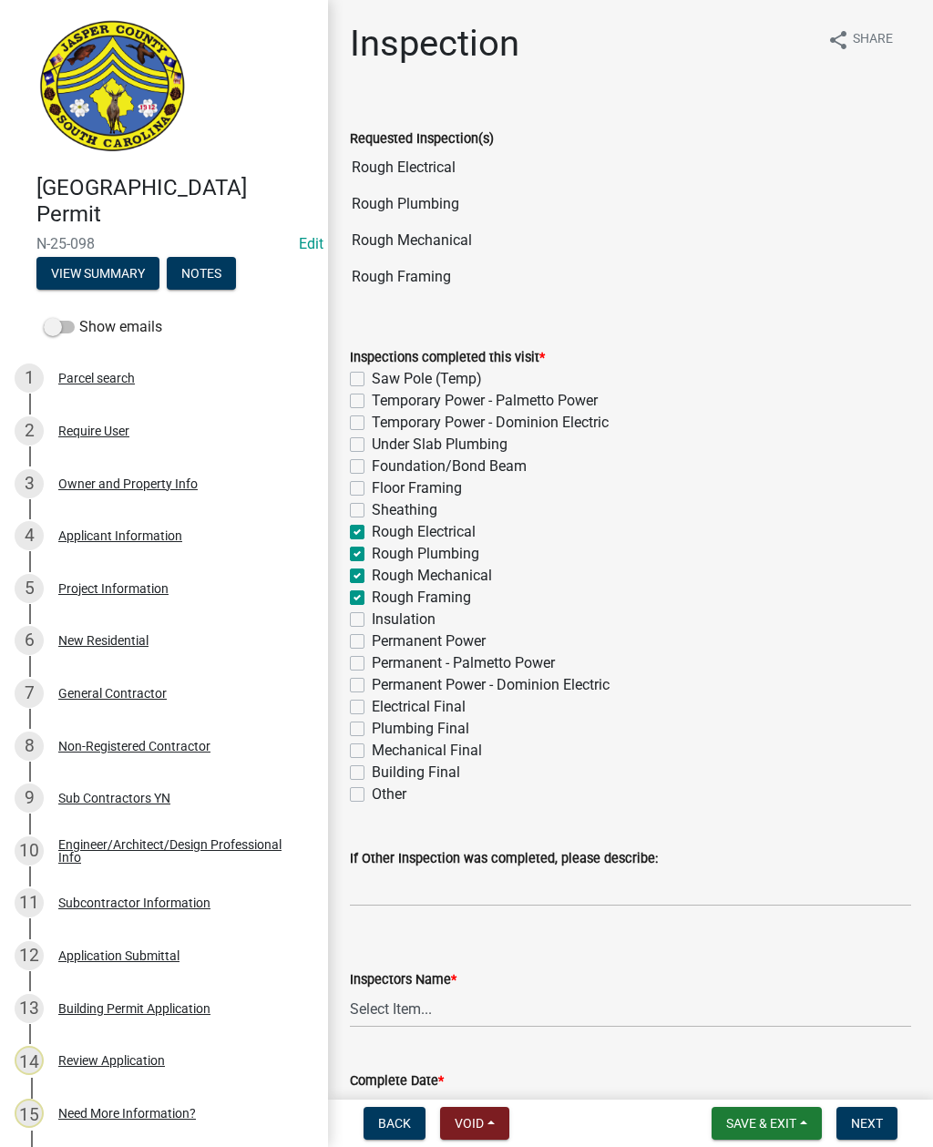
checkbox input "false"
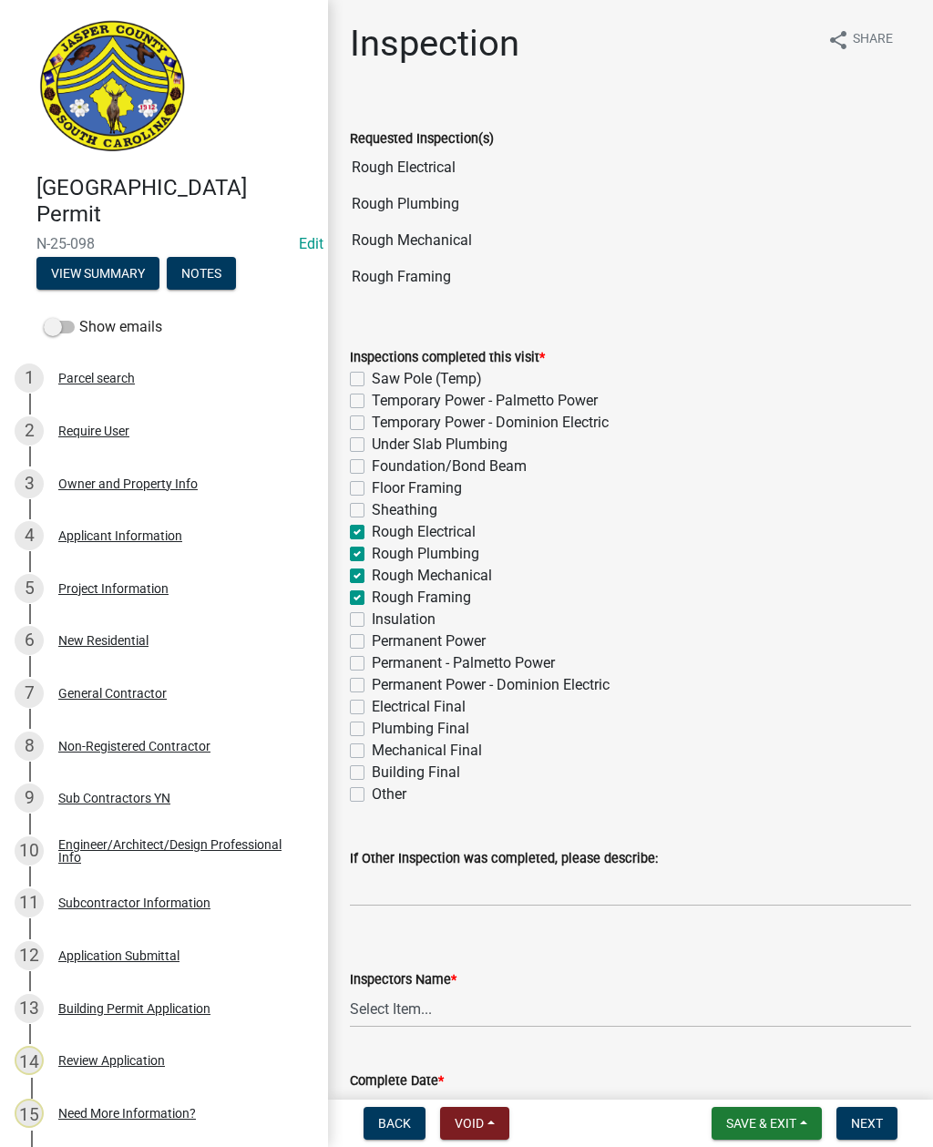
checkbox input "false"
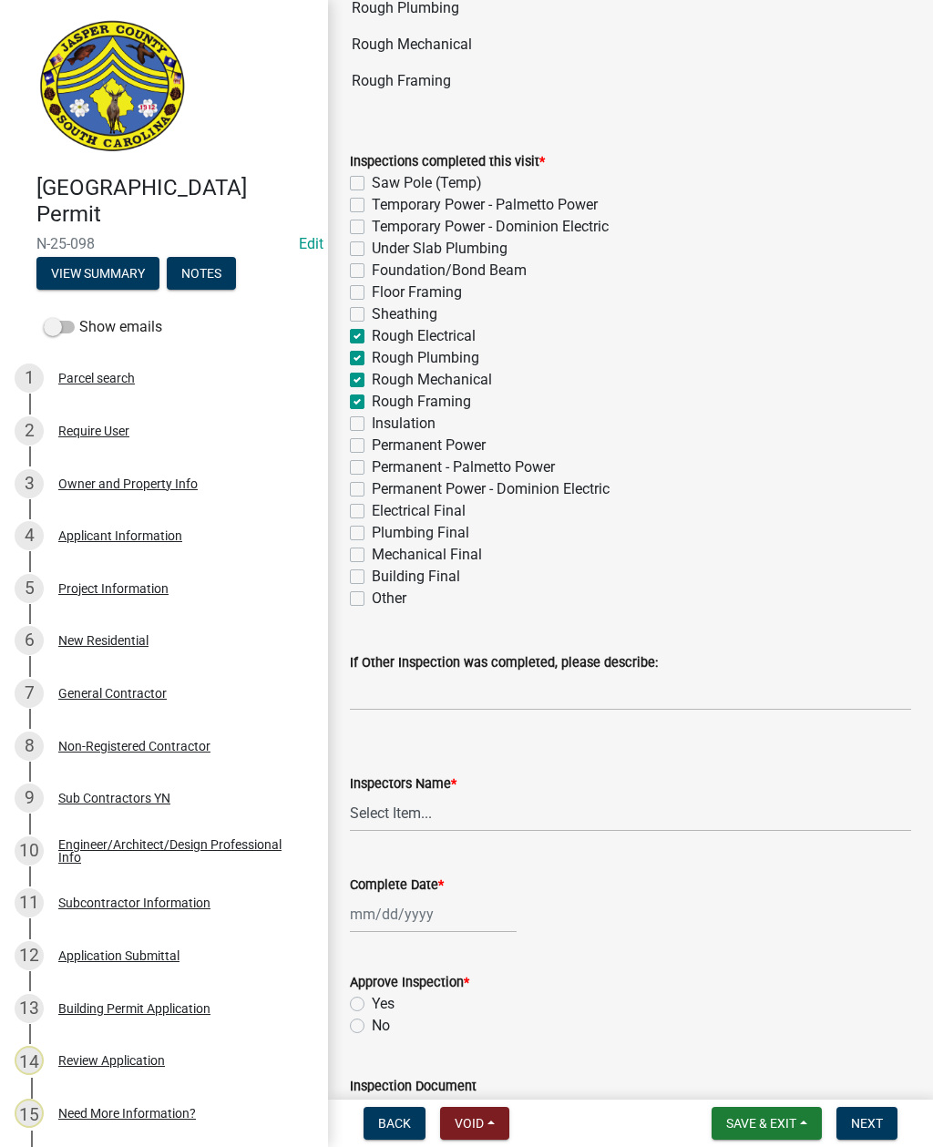
scroll to position [186, 0]
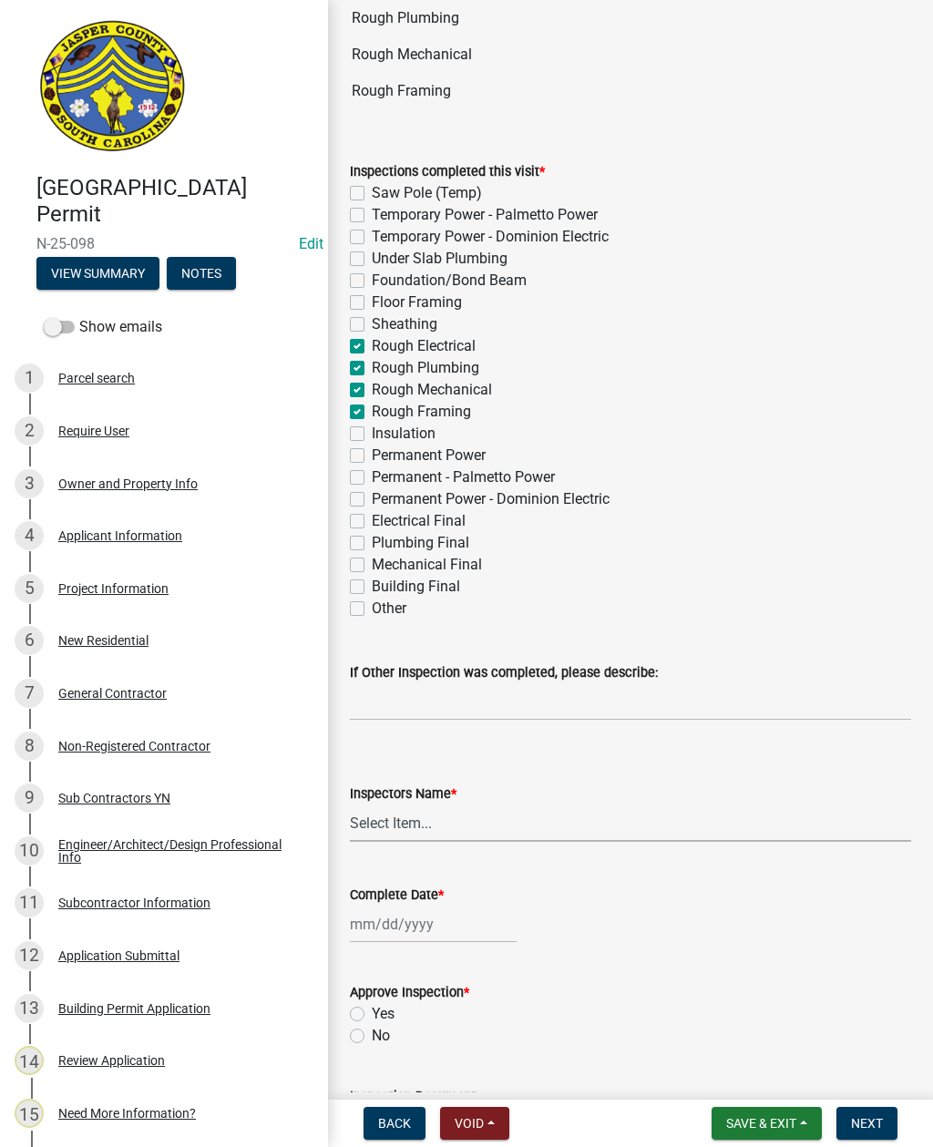
click at [406, 818] on select "Select Item... [EMAIL_ADDRESS][DOMAIN_NAME] ([PERSON_NAME] ) rcampbell ([PERSON…" at bounding box center [630, 823] width 561 height 37
select select "2d9ba1e5-2fdd-4b15-98d0-073dcbeb5880"
click at [416, 920] on div at bounding box center [433, 924] width 167 height 37
select select "8"
select select "2025"
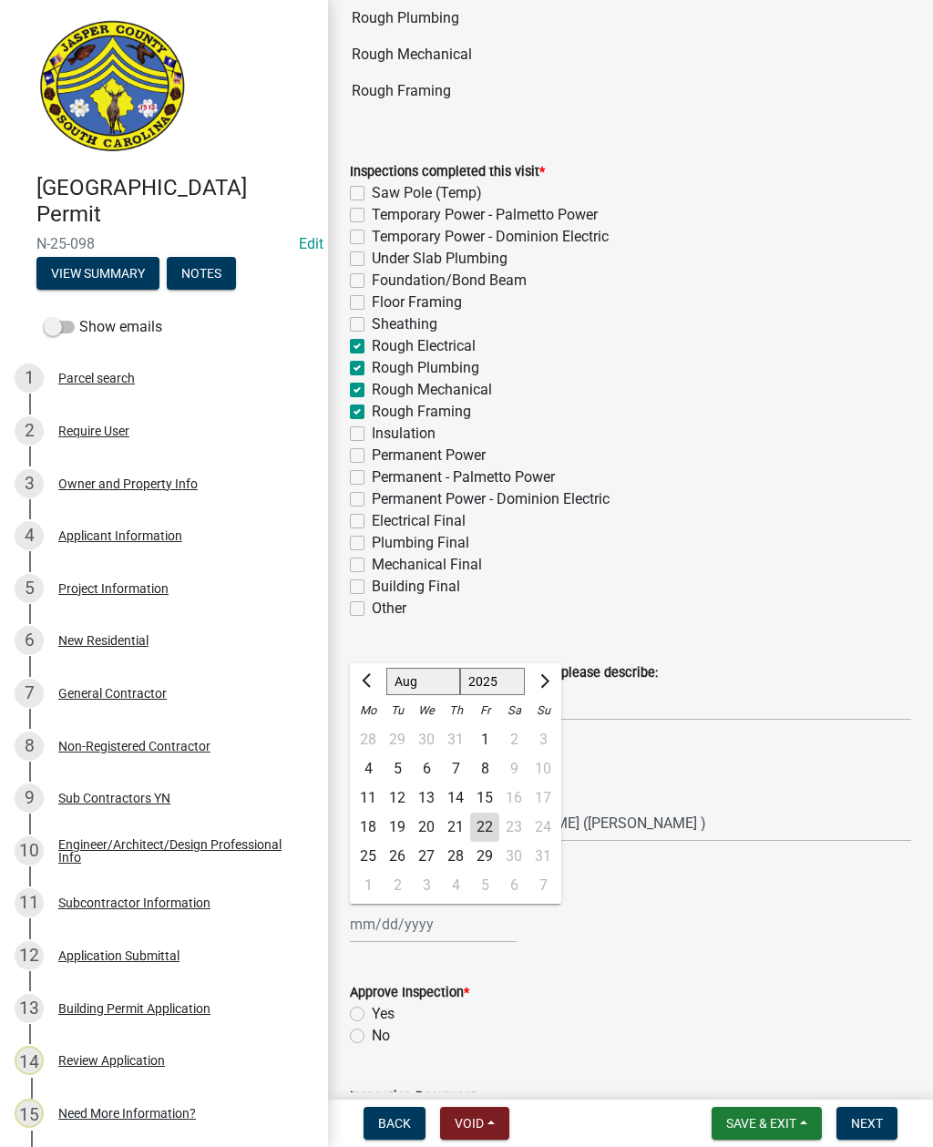
click at [483, 822] on div "22" at bounding box center [484, 827] width 29 height 29
type input "[DATE]"
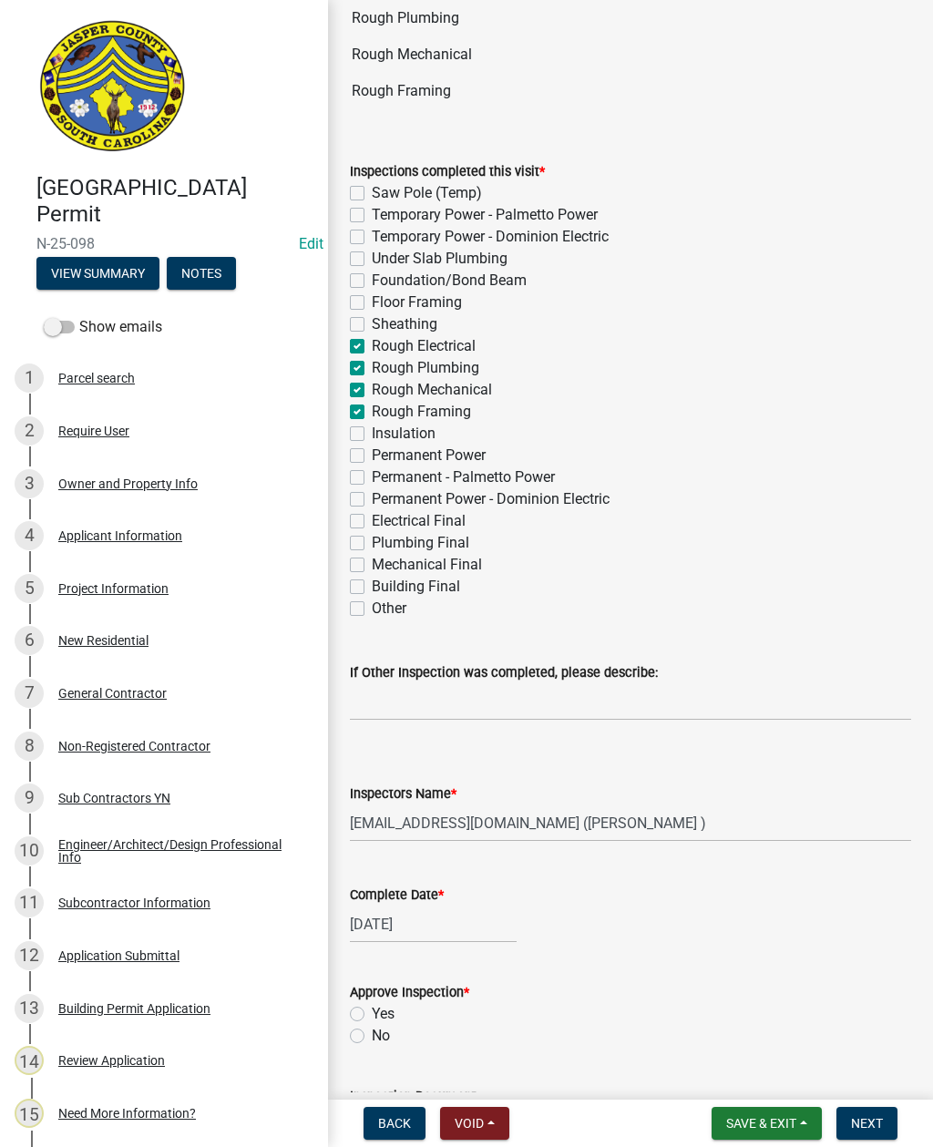
click at [372, 1033] on label "No" at bounding box center [381, 1036] width 18 height 22
click at [372, 1033] on input "No" at bounding box center [378, 1031] width 12 height 12
radio input "true"
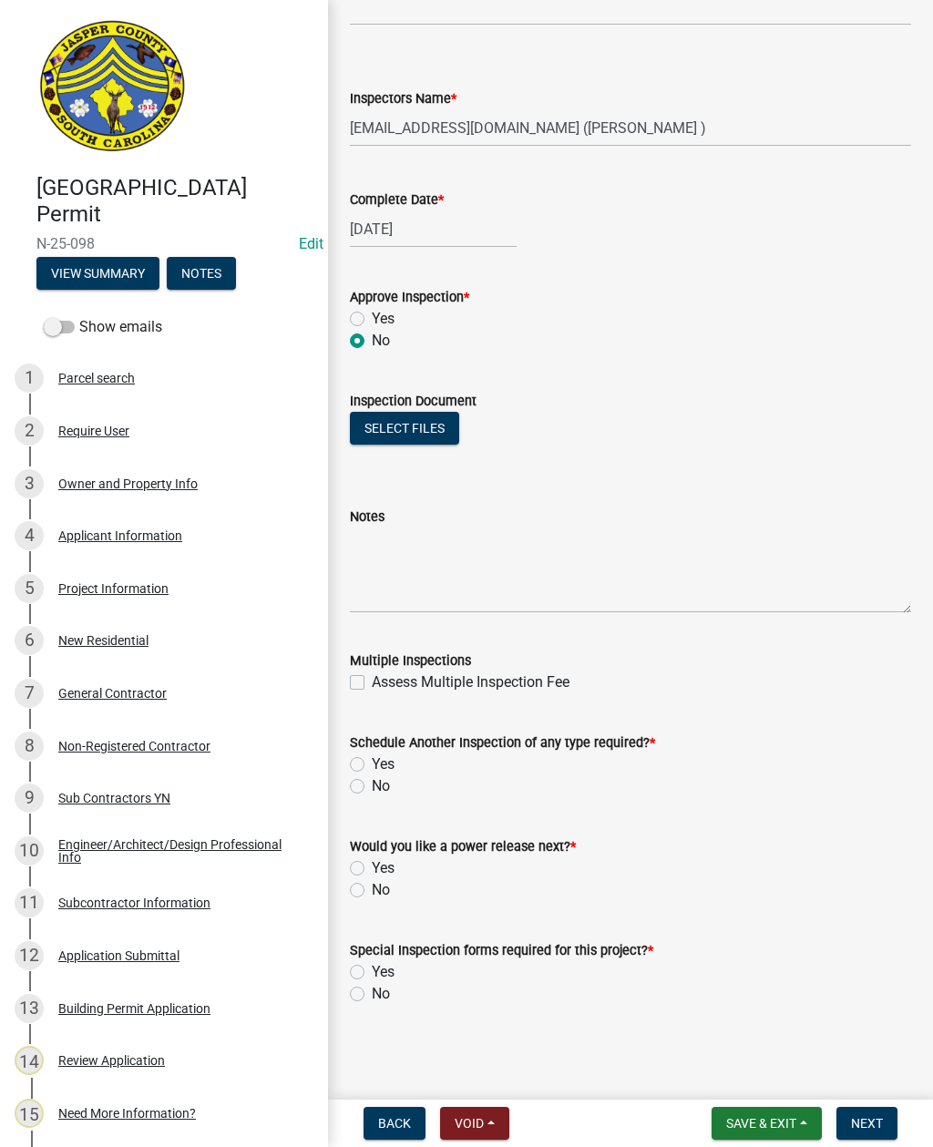
scroll to position [881, 0]
click at [365, 759] on div "Yes" at bounding box center [630, 765] width 561 height 22
click at [372, 763] on label "Yes" at bounding box center [383, 765] width 23 height 22
click at [372, 763] on input "Yes" at bounding box center [378, 760] width 12 height 12
radio input "true"
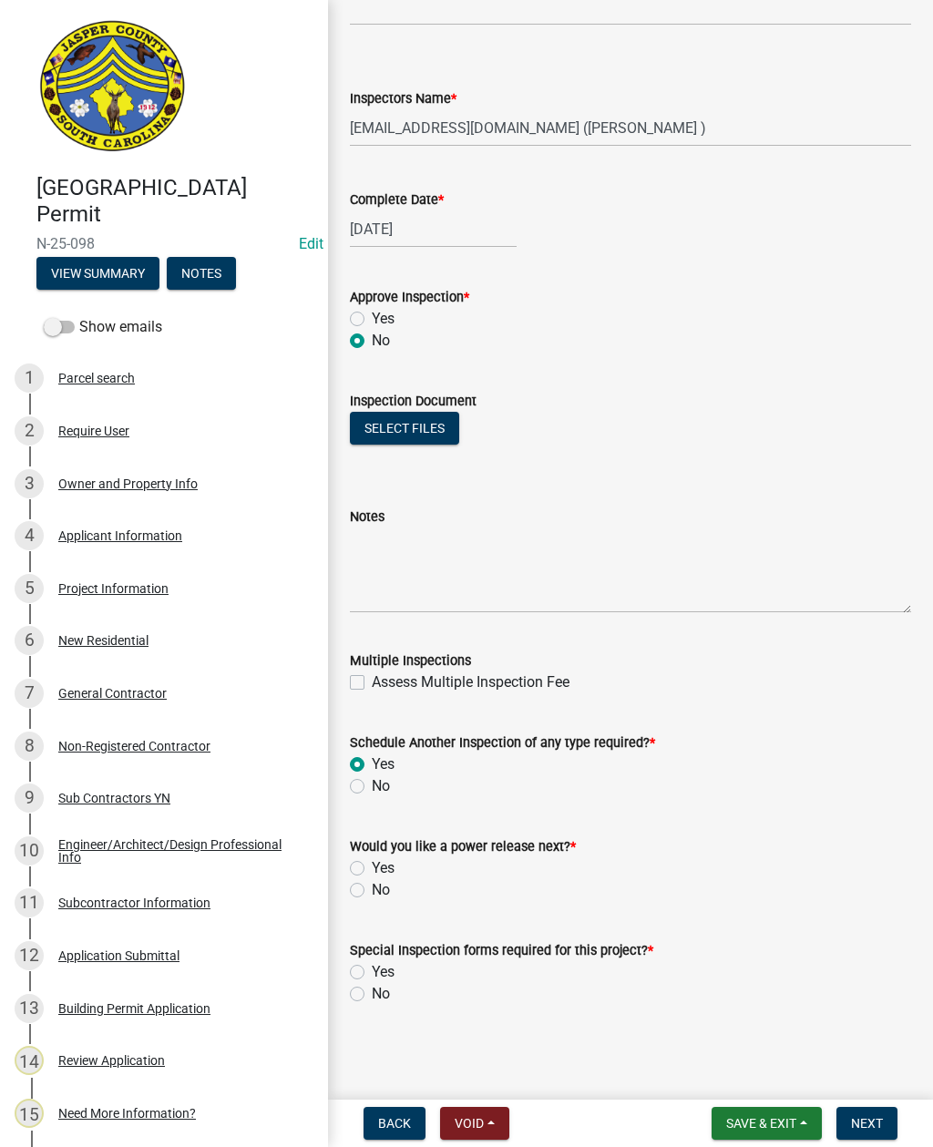
click at [372, 885] on label "No" at bounding box center [381, 890] width 18 height 22
click at [372, 885] on input "No" at bounding box center [378, 885] width 12 height 12
radio input "true"
click at [372, 987] on label "No" at bounding box center [381, 994] width 18 height 22
click at [372, 987] on input "No" at bounding box center [378, 989] width 12 height 12
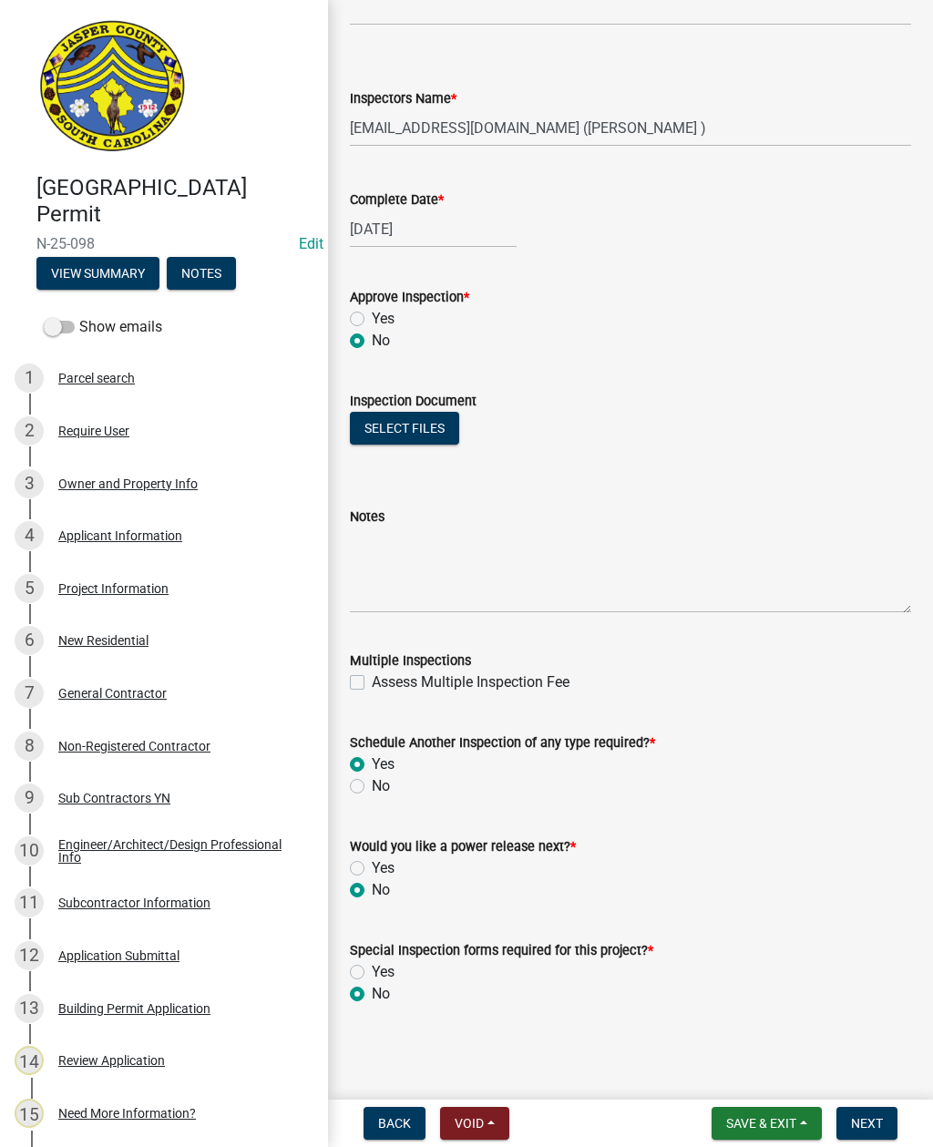
radio input "true"
click at [767, 1113] on button "Save & Exit" at bounding box center [767, 1123] width 110 height 33
click at [726, 1025] on button "Save" at bounding box center [749, 1033] width 146 height 44
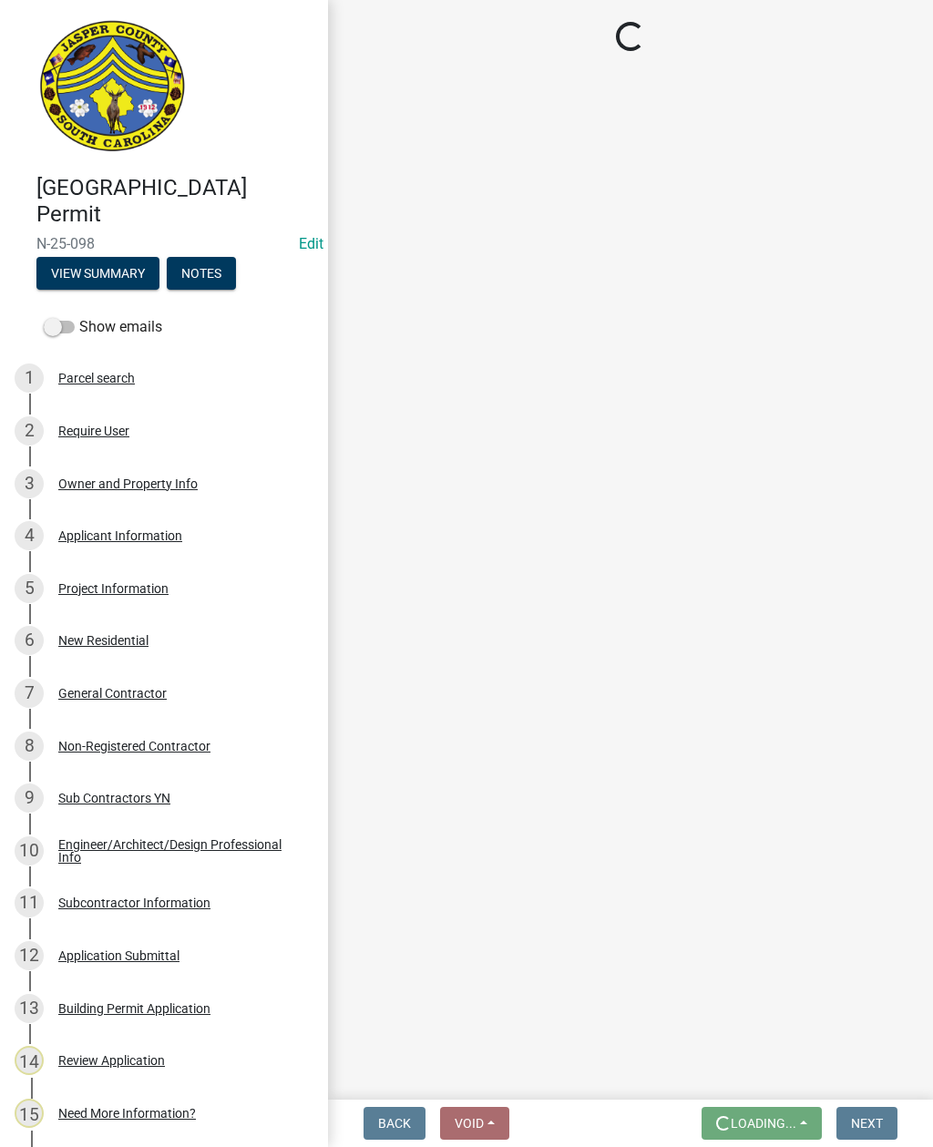
scroll to position [0, 0]
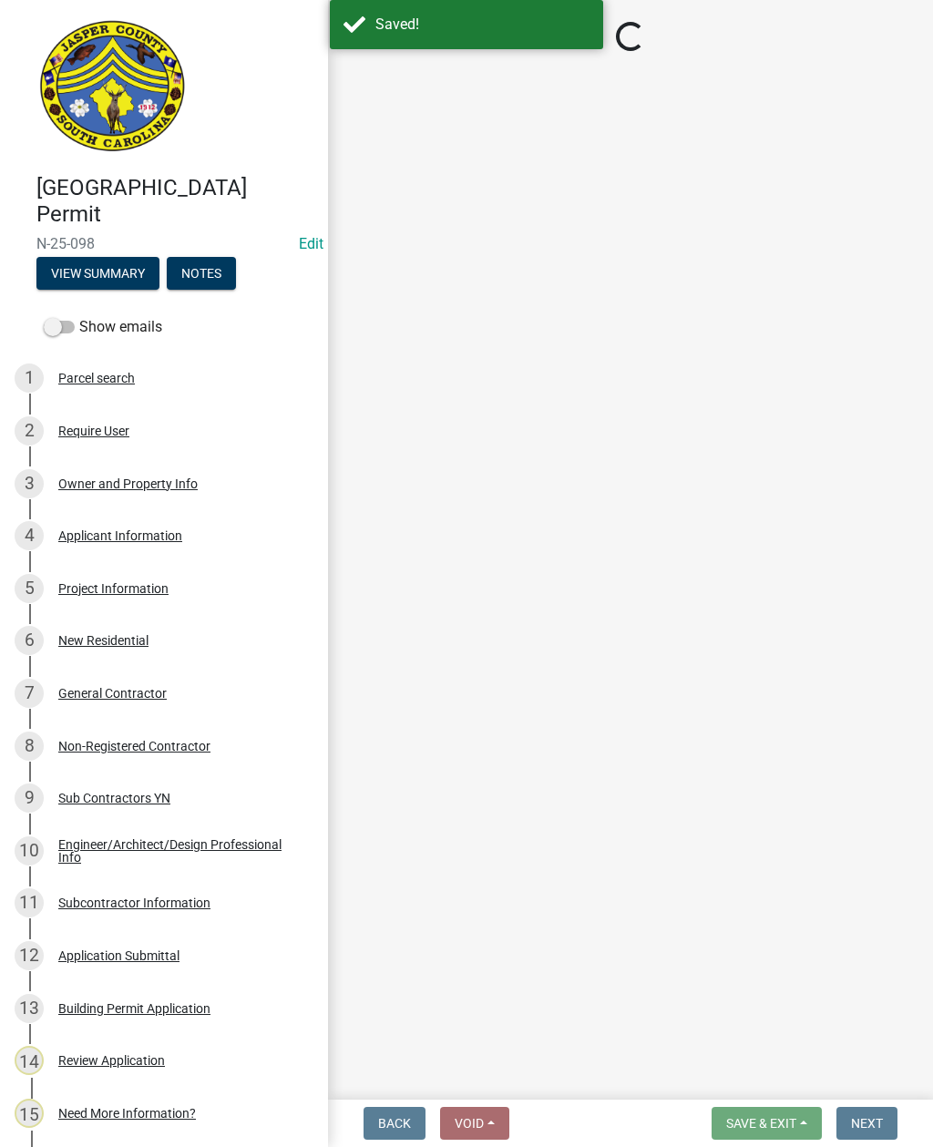
select select "2d9ba1e5-2fdd-4b15-98d0-073dcbeb5880"
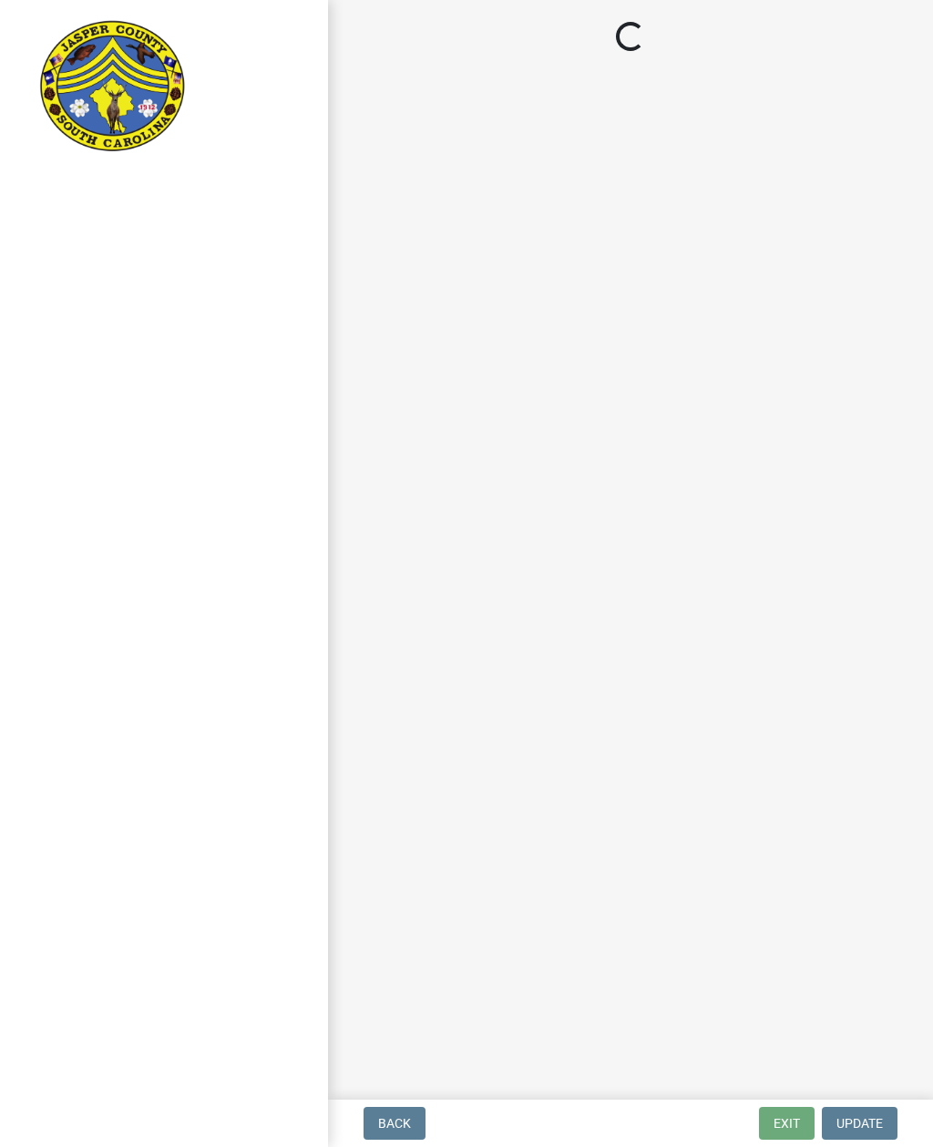
select select "2d9ba1e5-2fdd-4b15-98d0-073dcbeb5880"
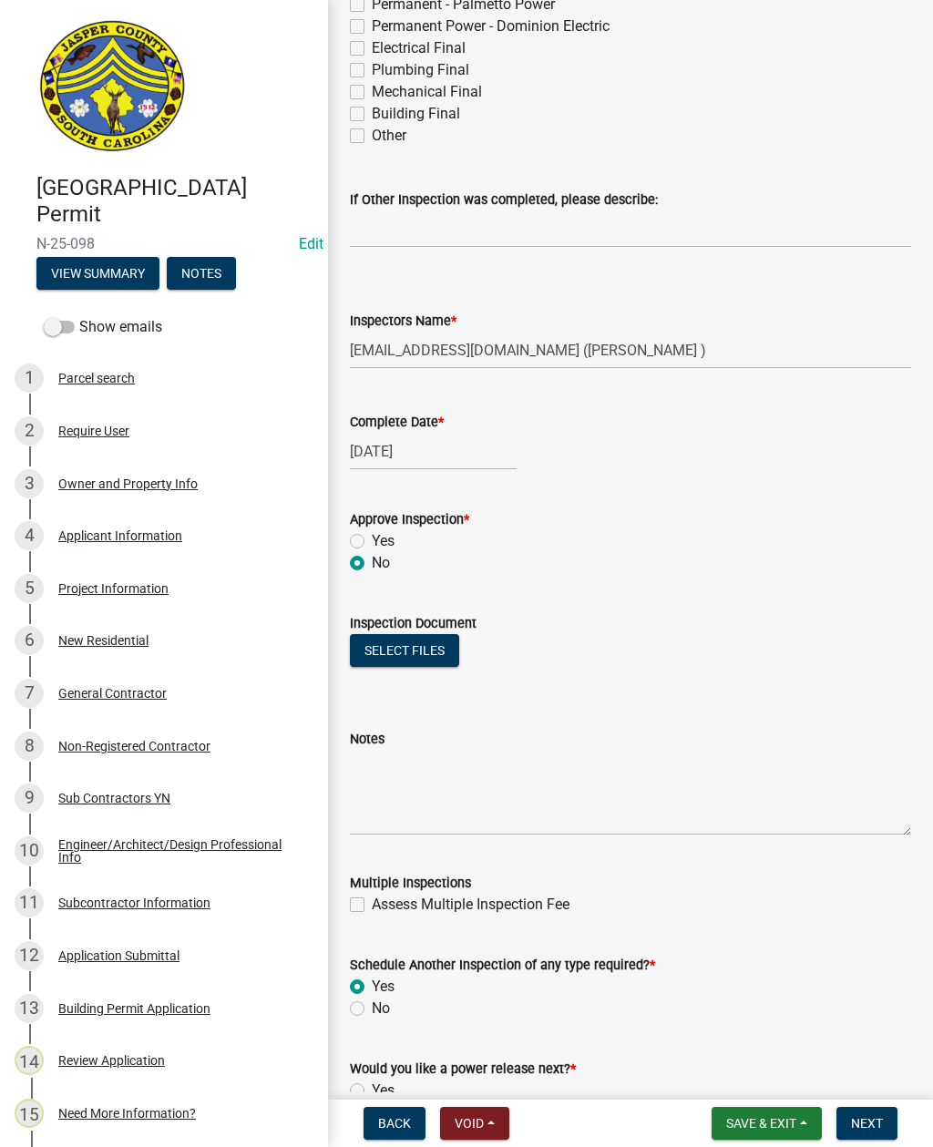
scroll to position [658, 0]
click at [456, 781] on textarea "Notes" at bounding box center [630, 794] width 561 height 86
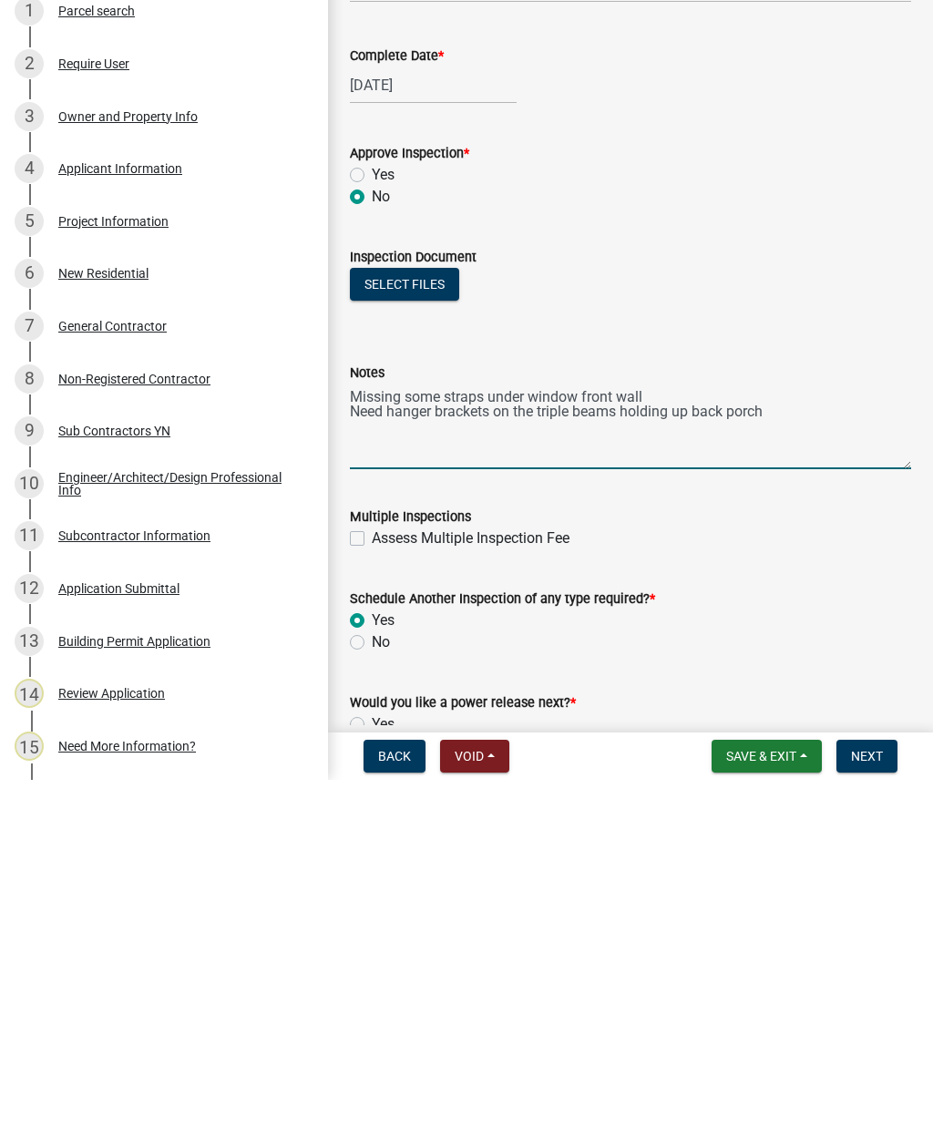
click at [669, 751] on textarea "Missing some straps under window front wall Need hanger brackets on the triple …" at bounding box center [630, 794] width 561 height 86
click at [695, 751] on textarea "Missing some straps under window front wall Need hanger brackets on the triple …" at bounding box center [630, 794] width 561 height 86
click at [801, 751] on textarea "Missing some straps under window front wall Need hanger brackets on the triple …" at bounding box center [630, 794] width 561 height 86
click at [417, 751] on textarea "Missing some straps under window front wall Need hanger brackets on the triple …" at bounding box center [630, 794] width 561 height 86
click at [476, 751] on textarea "Missing some straps under window front wall Need hanger brackets on the triple …" at bounding box center [630, 794] width 561 height 86
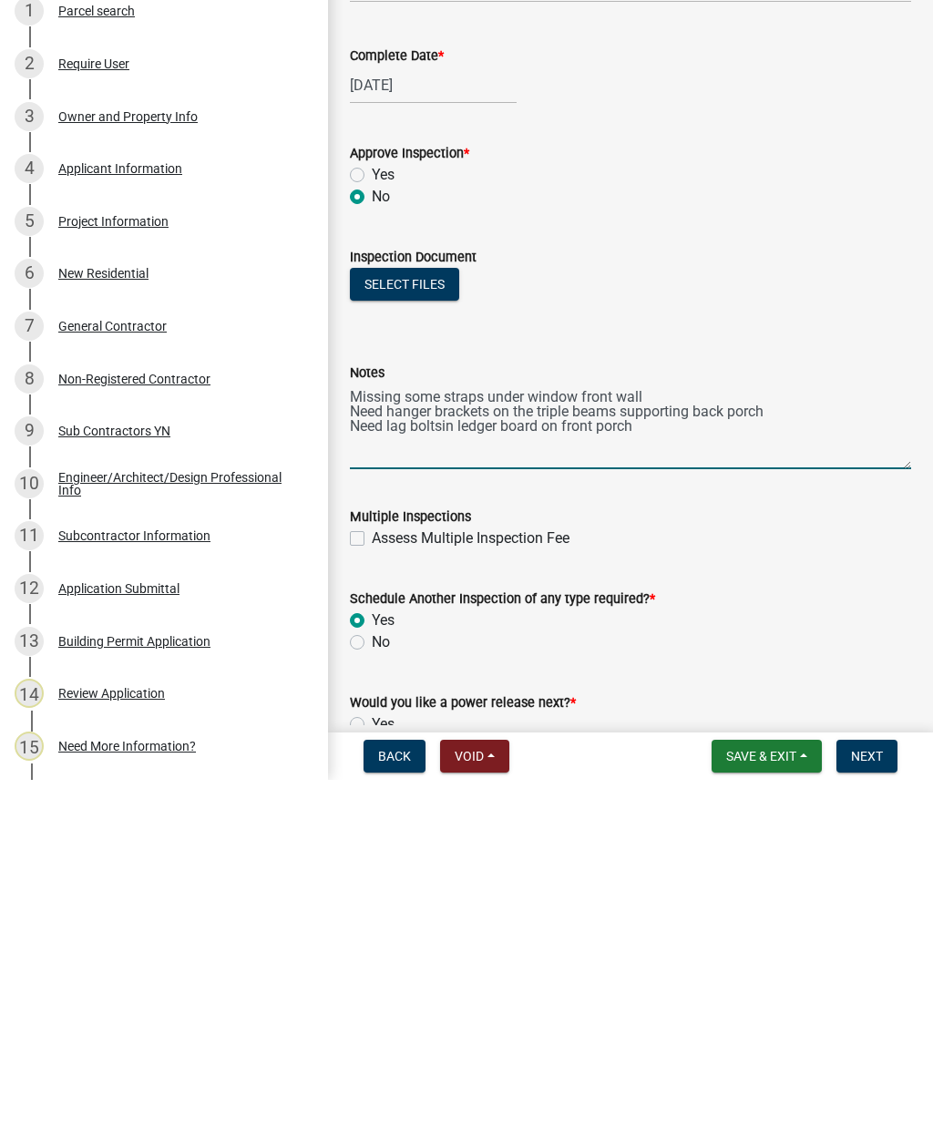
click at [447, 751] on textarea "Missing some straps under window front wall Need hanger brackets on the triple …" at bounding box center [630, 794] width 561 height 86
click at [455, 751] on textarea "Missing some straps under window front wall Need hanger brackets on the triple …" at bounding box center [630, 794] width 561 height 86
click at [460, 751] on textarea "Missing some straps under window front wall Need hanger brackets on the triple …" at bounding box center [630, 794] width 561 height 86
click at [658, 751] on textarea "Missing some straps under window front wall Need hanger brackets on the triple …" at bounding box center [630, 794] width 561 height 86
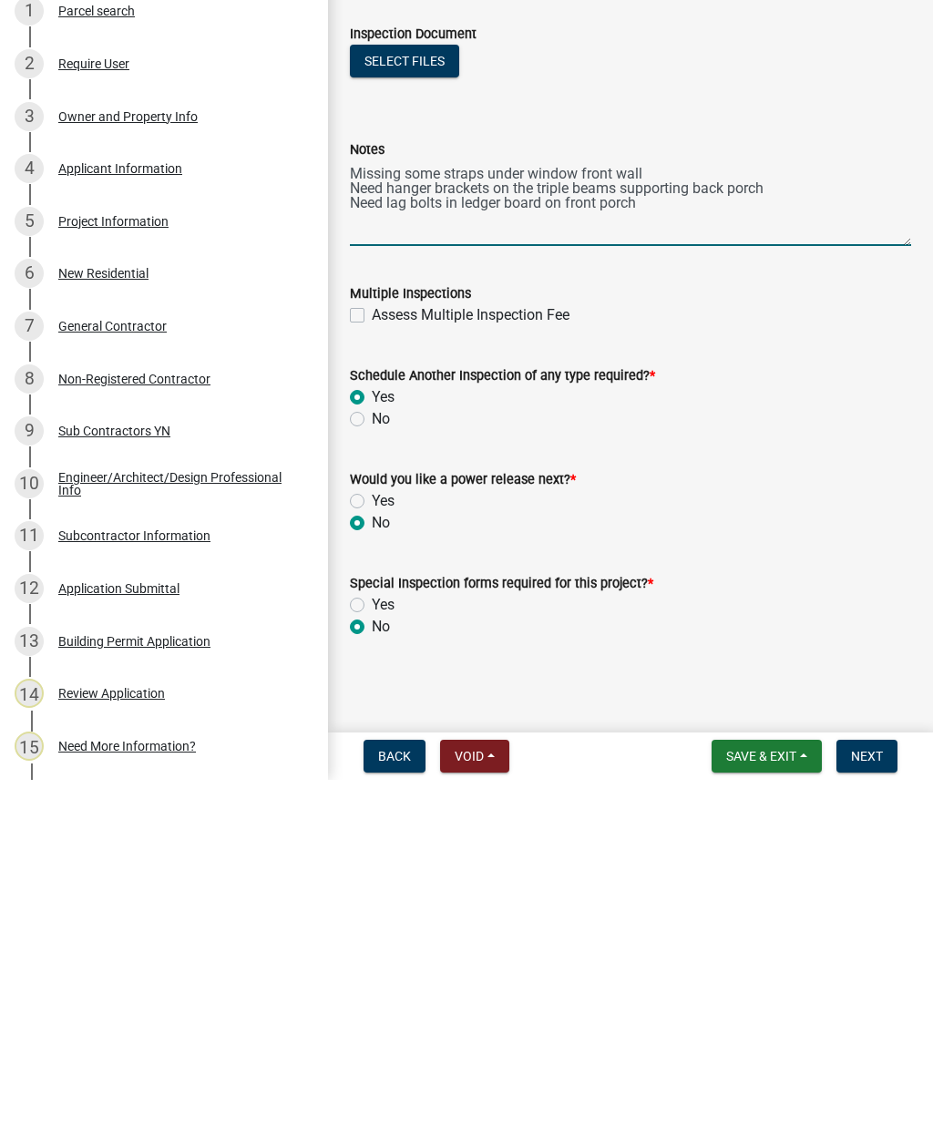
scroll to position [881, 0]
type textarea "Missing some straps under window front wall Need hanger brackets on the triple …"
click at [764, 1116] on span "Save & Exit" at bounding box center [761, 1123] width 70 height 15
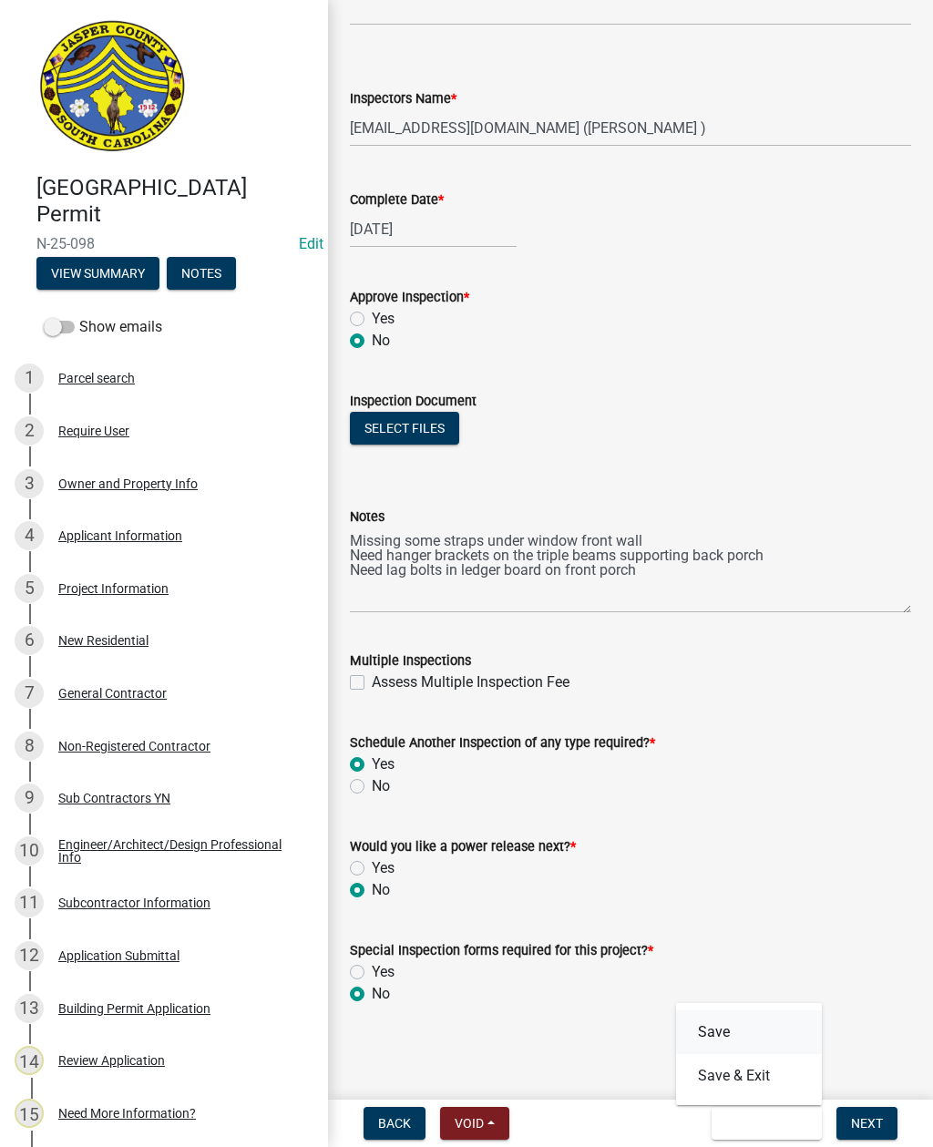
click at [706, 1032] on button "Save" at bounding box center [749, 1033] width 146 height 44
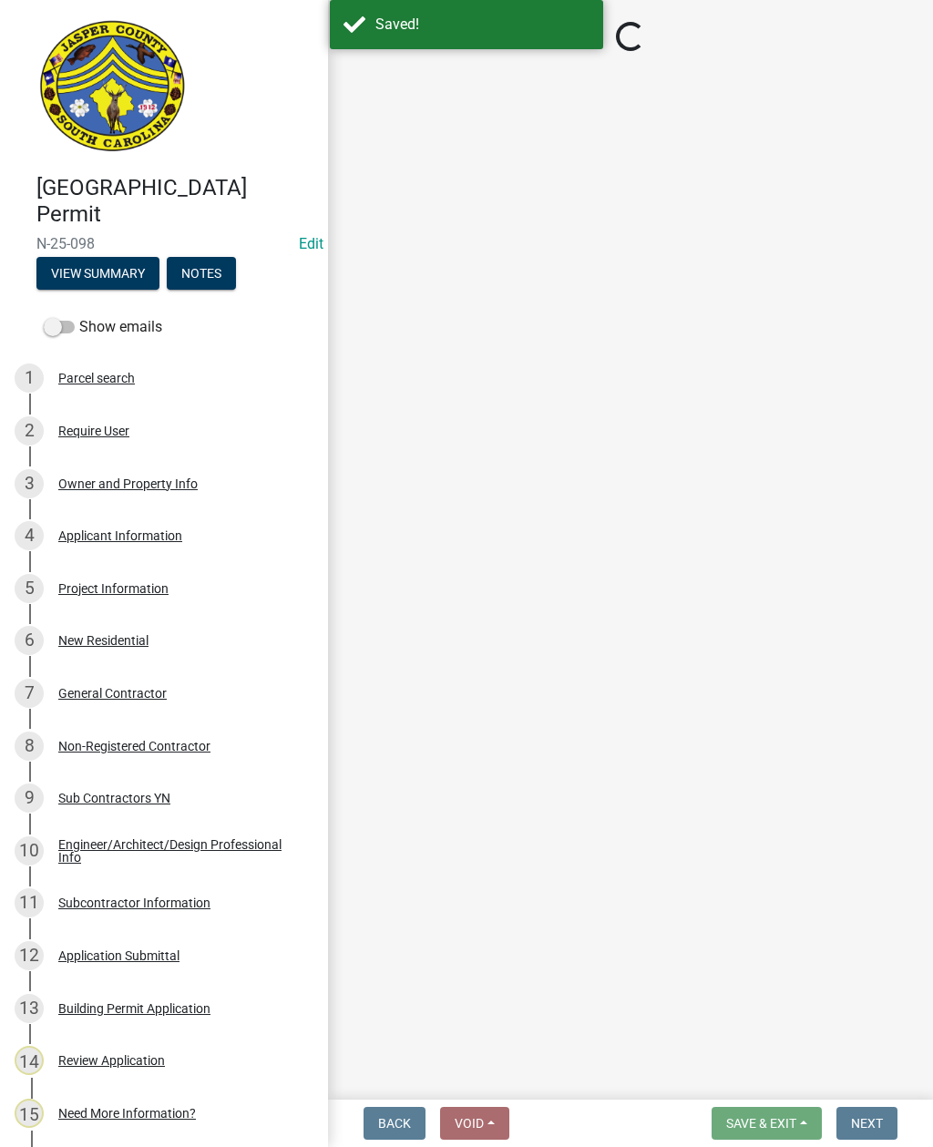
select select "2d9ba1e5-2fdd-4b15-98d0-073dcbeb5880"
